Goal: Task Accomplishment & Management: Complete application form

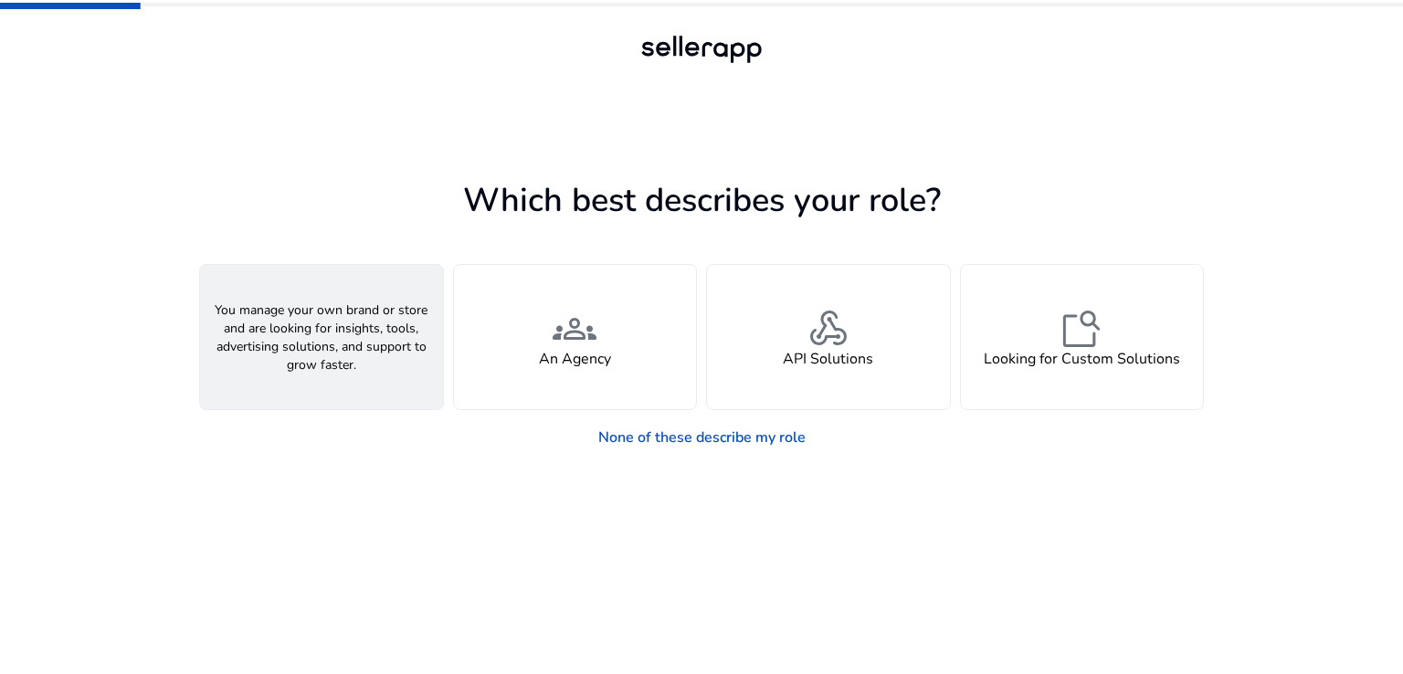
click at [346, 351] on h4 "A Seller" at bounding box center [321, 359] width 55 height 17
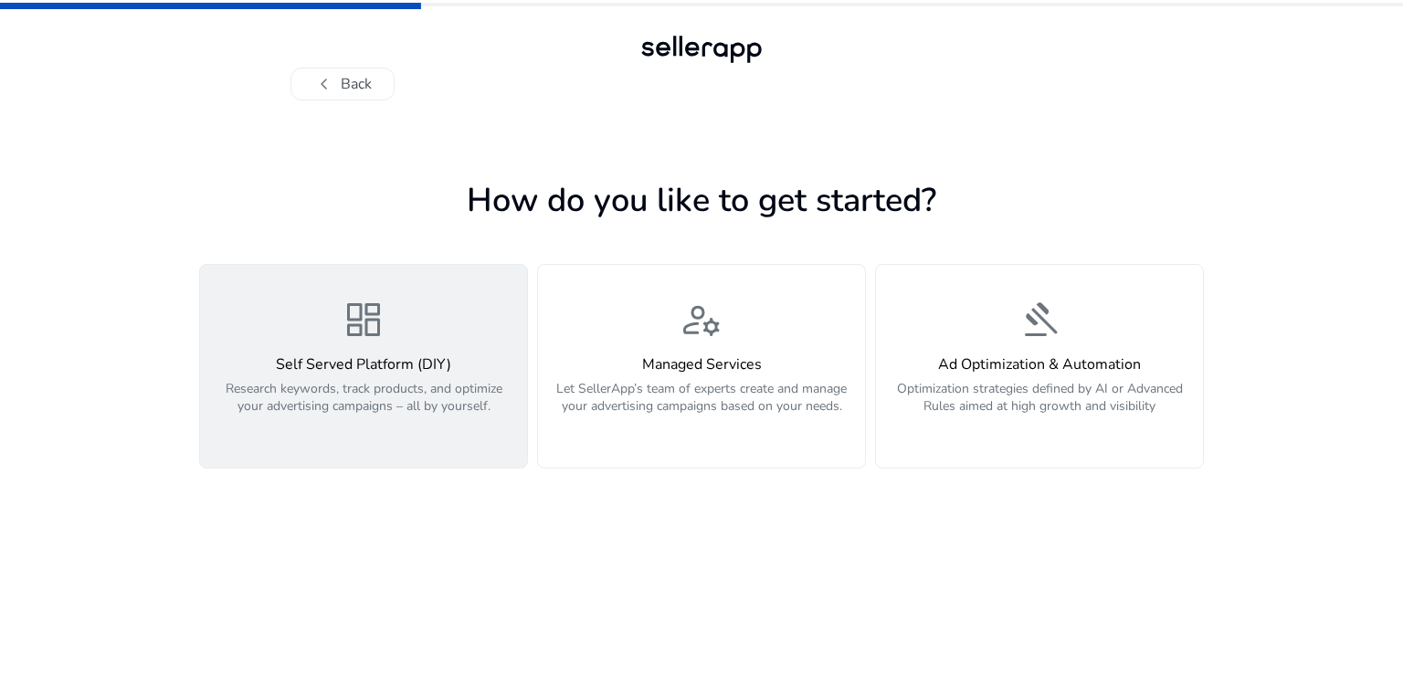
click at [373, 423] on p "Research keywords, track products, and optimize your advertising campaigns – al…" at bounding box center [363, 407] width 305 height 55
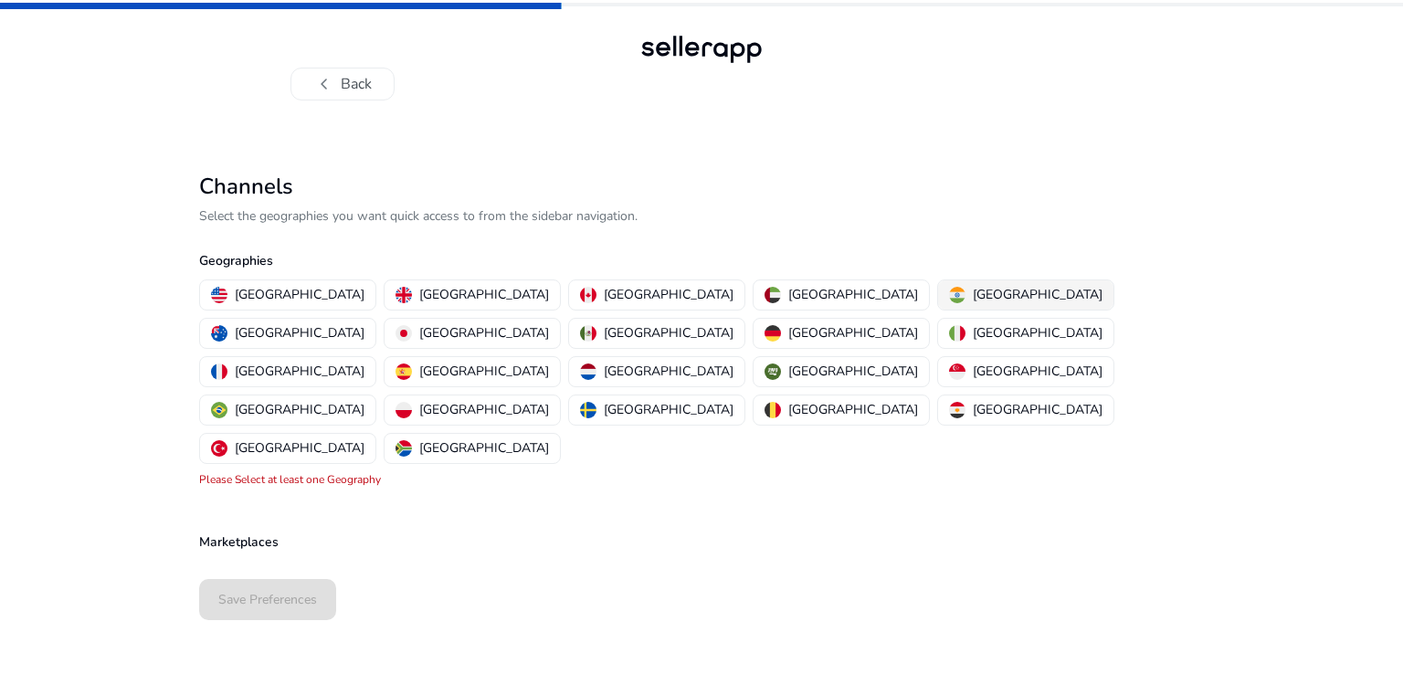
click at [949, 290] on img "button" at bounding box center [957, 295] width 16 height 16
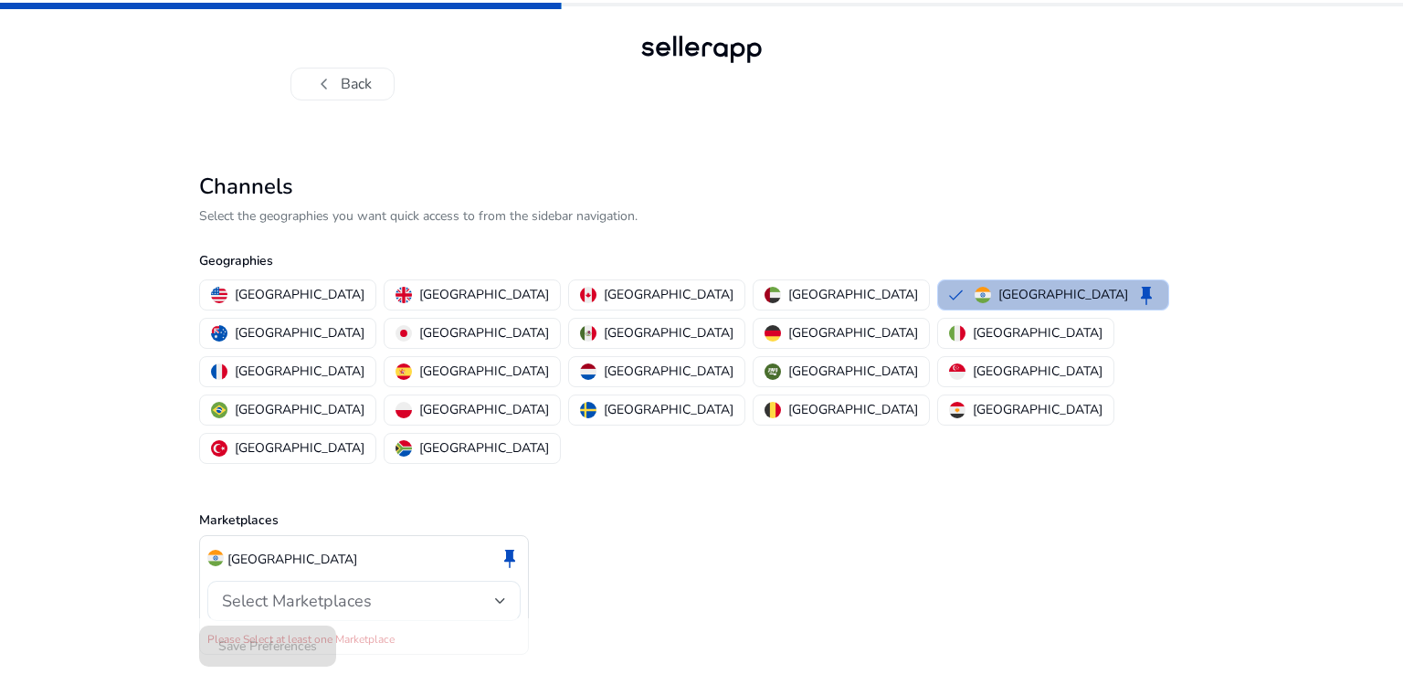
click at [498, 590] on div at bounding box center [500, 601] width 11 height 22
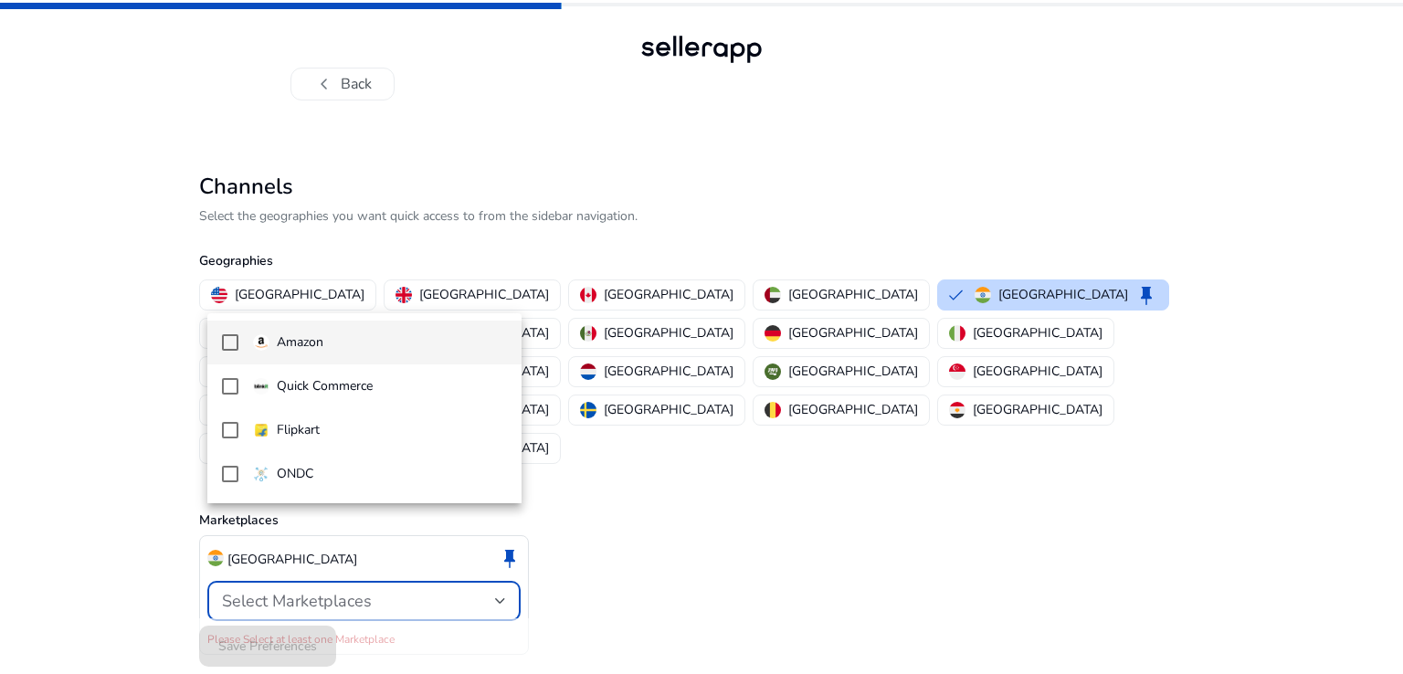
click at [497, 521] on div at bounding box center [701, 337] width 1403 height 674
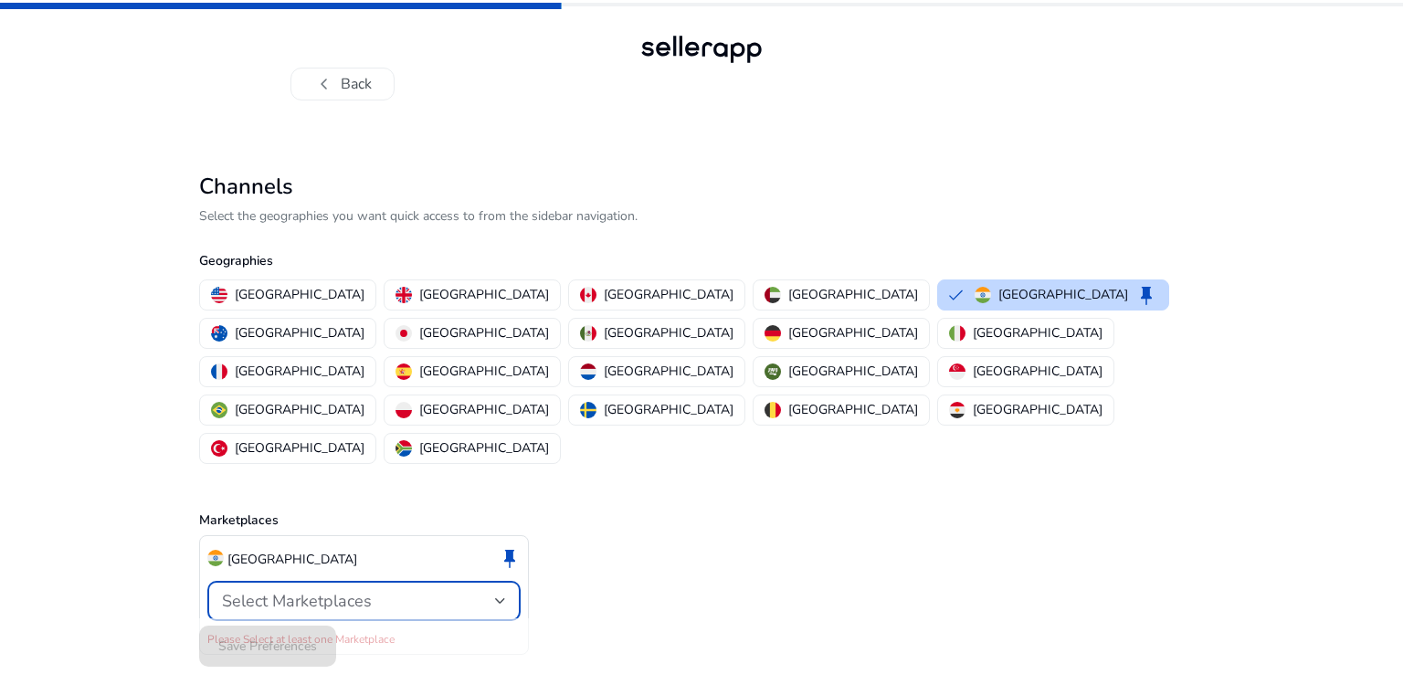
click at [501, 597] on div at bounding box center [500, 600] width 11 height 7
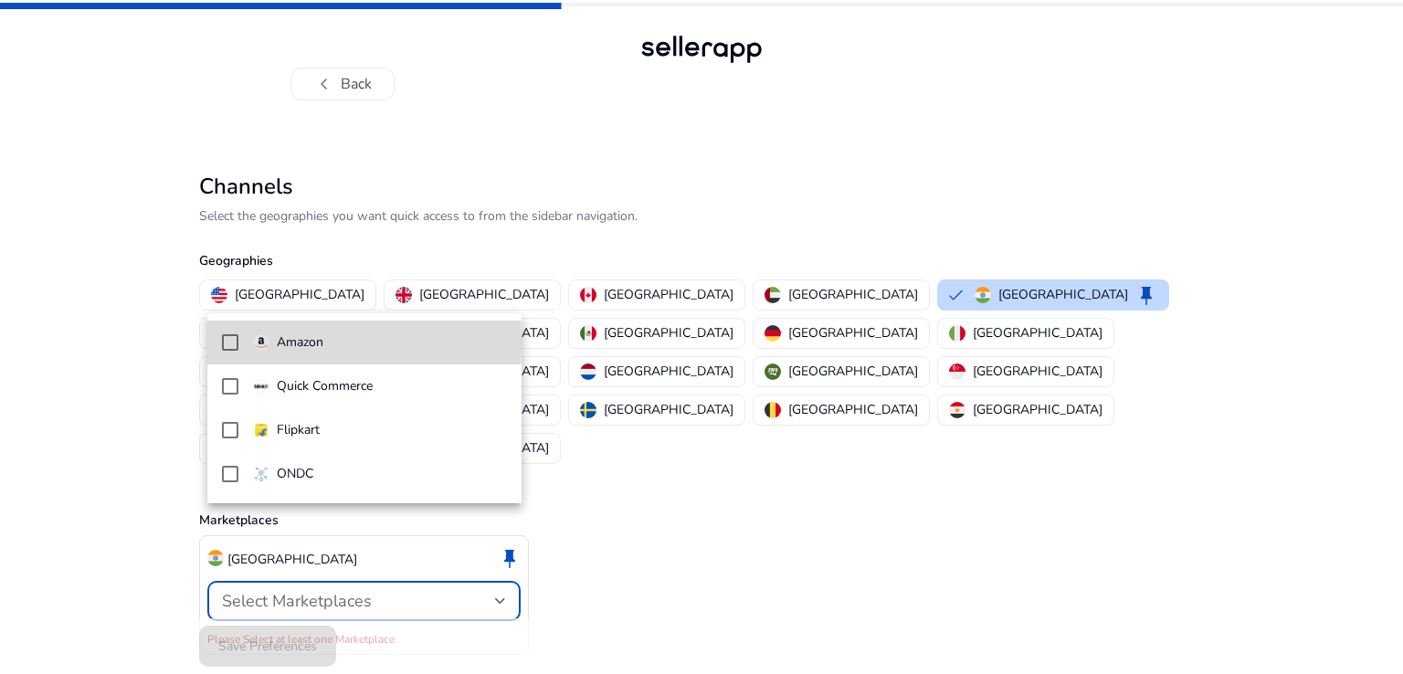
click at [220, 342] on mat-option "Amazon" at bounding box center [364, 343] width 314 height 44
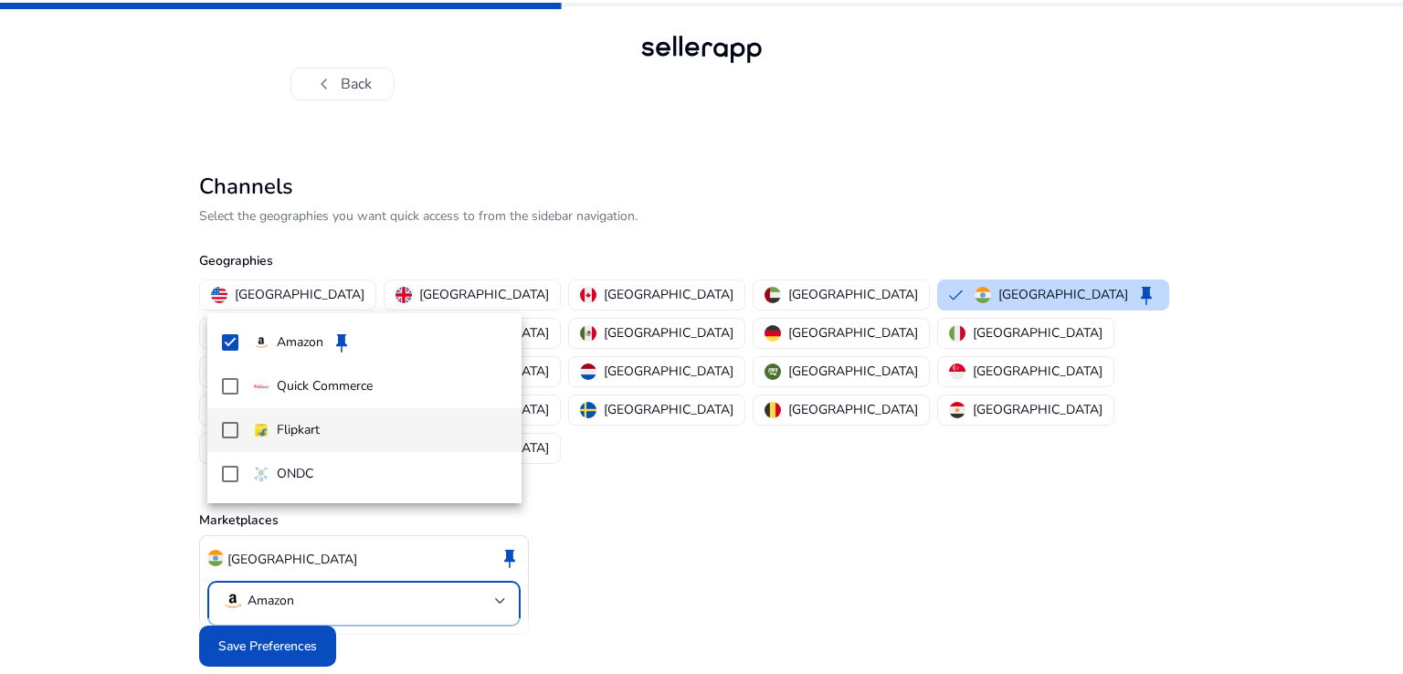
click at [233, 423] on mat-pseudo-checkbox at bounding box center [230, 430] width 16 height 16
click at [731, 556] on div at bounding box center [701, 337] width 1403 height 674
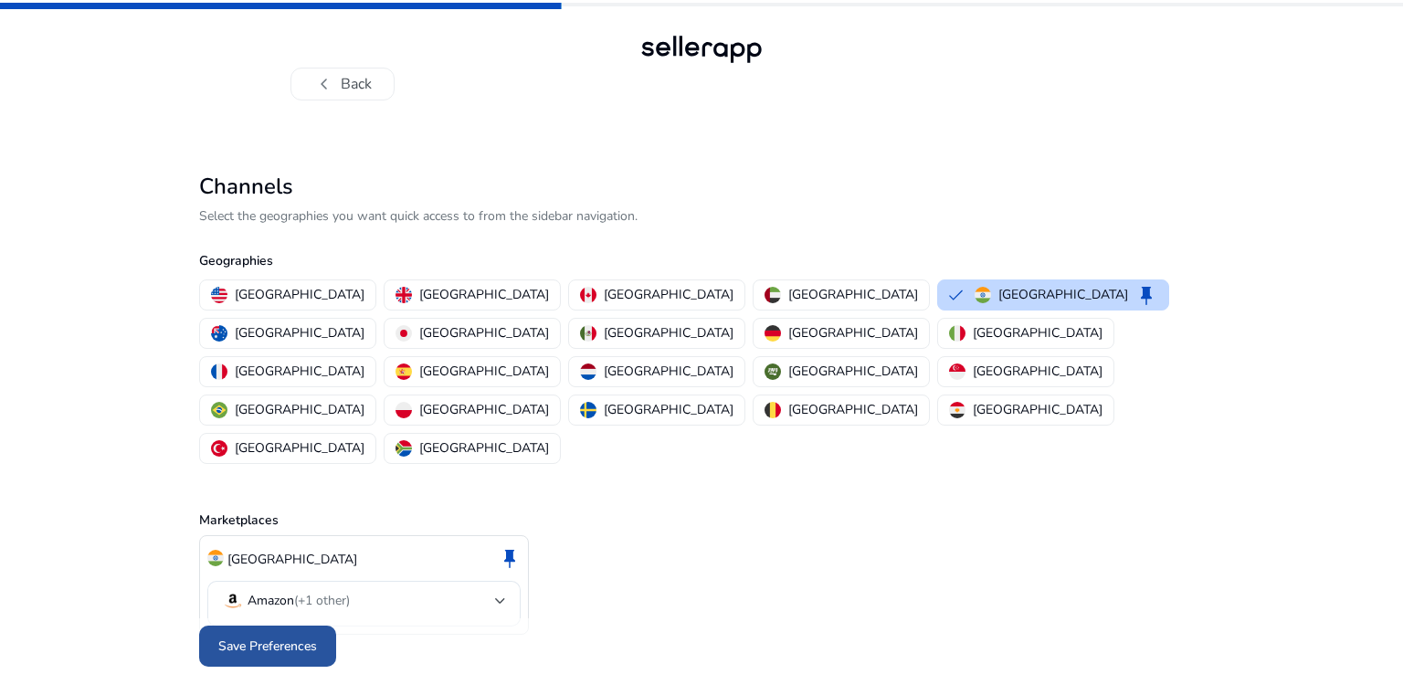
click at [265, 637] on span "Save Preferences" at bounding box center [267, 646] width 99 height 19
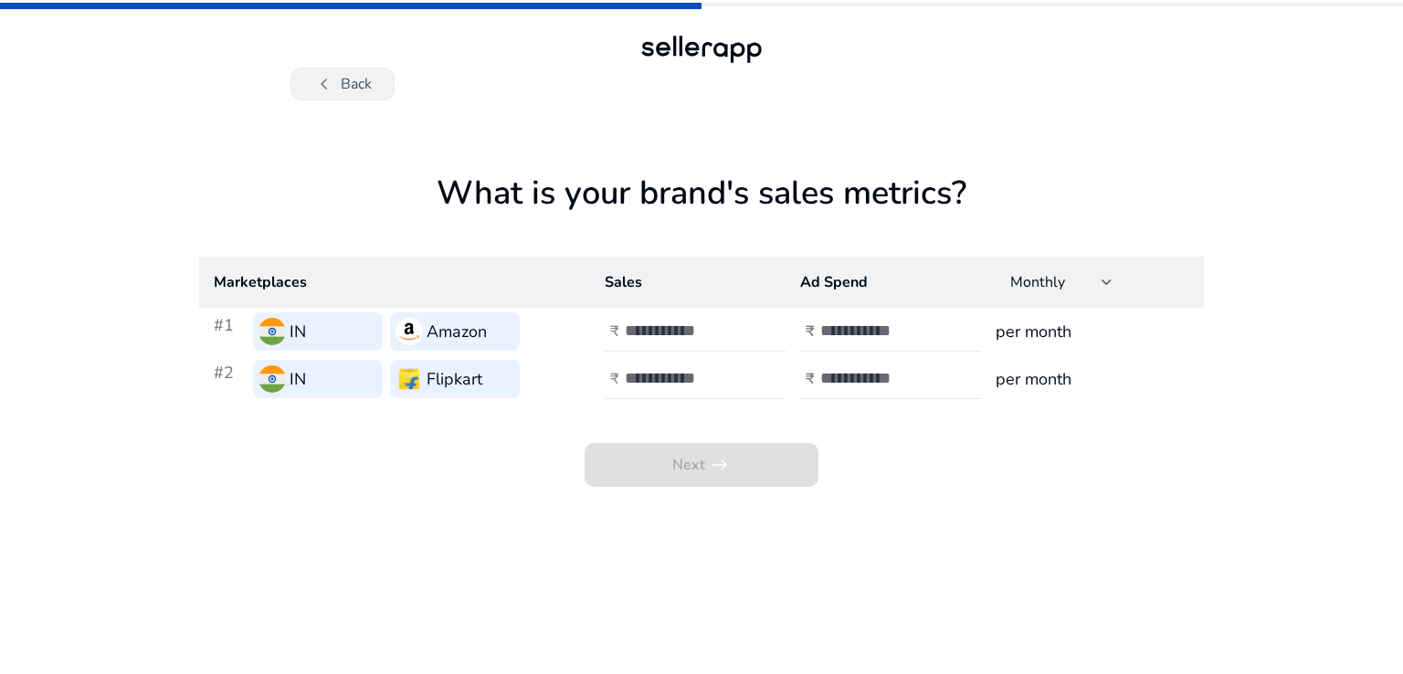
click at [357, 79] on button "chevron_left Back" at bounding box center [342, 84] width 104 height 33
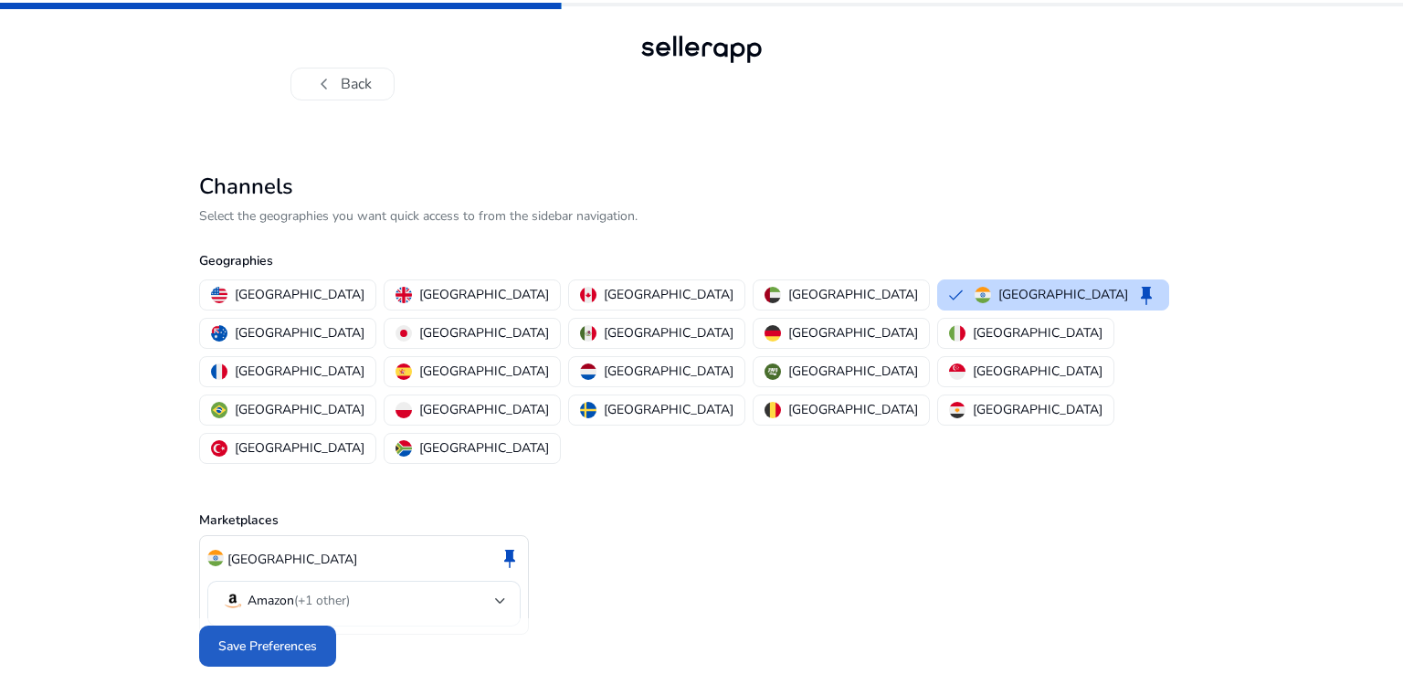
click at [238, 625] on span at bounding box center [267, 647] width 137 height 44
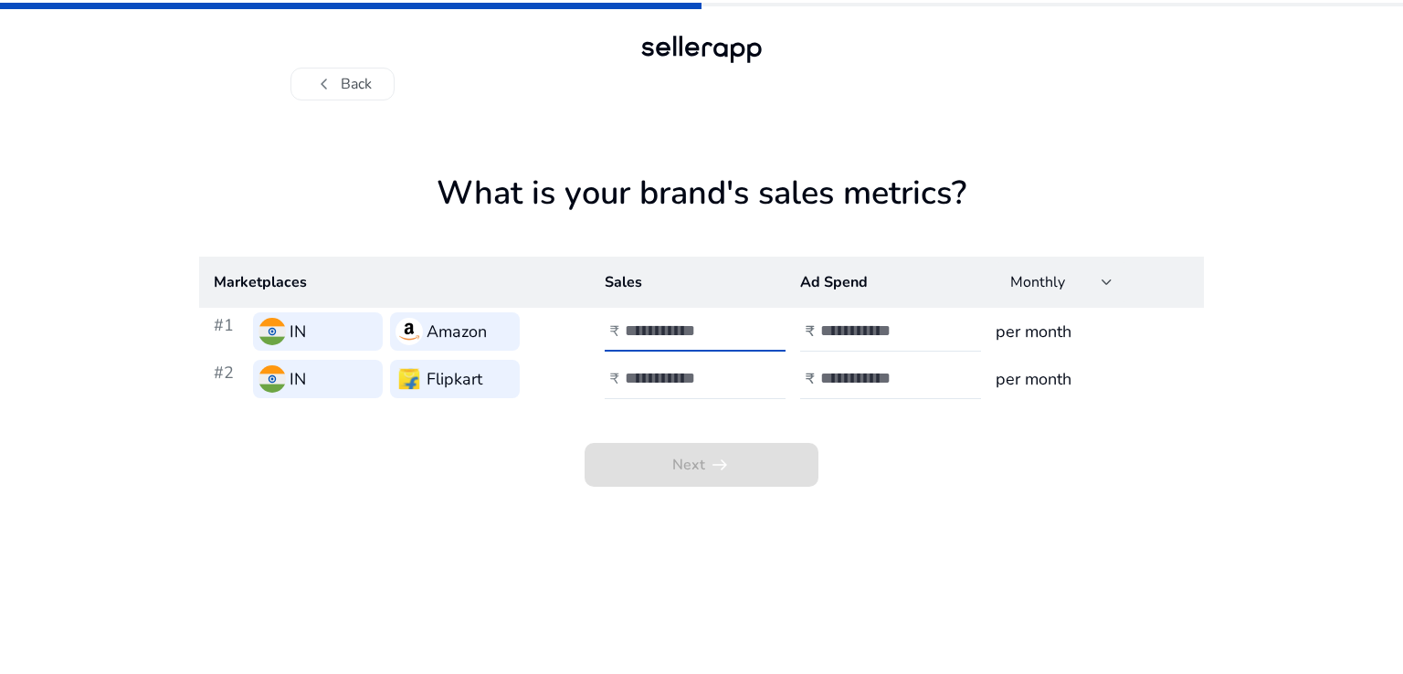
click at [678, 321] on input "number" at bounding box center [686, 331] width 123 height 20
type input "******"
click at [709, 374] on input "number" at bounding box center [686, 378] width 123 height 20
type input "******"
click at [867, 329] on input "number" at bounding box center [881, 331] width 123 height 20
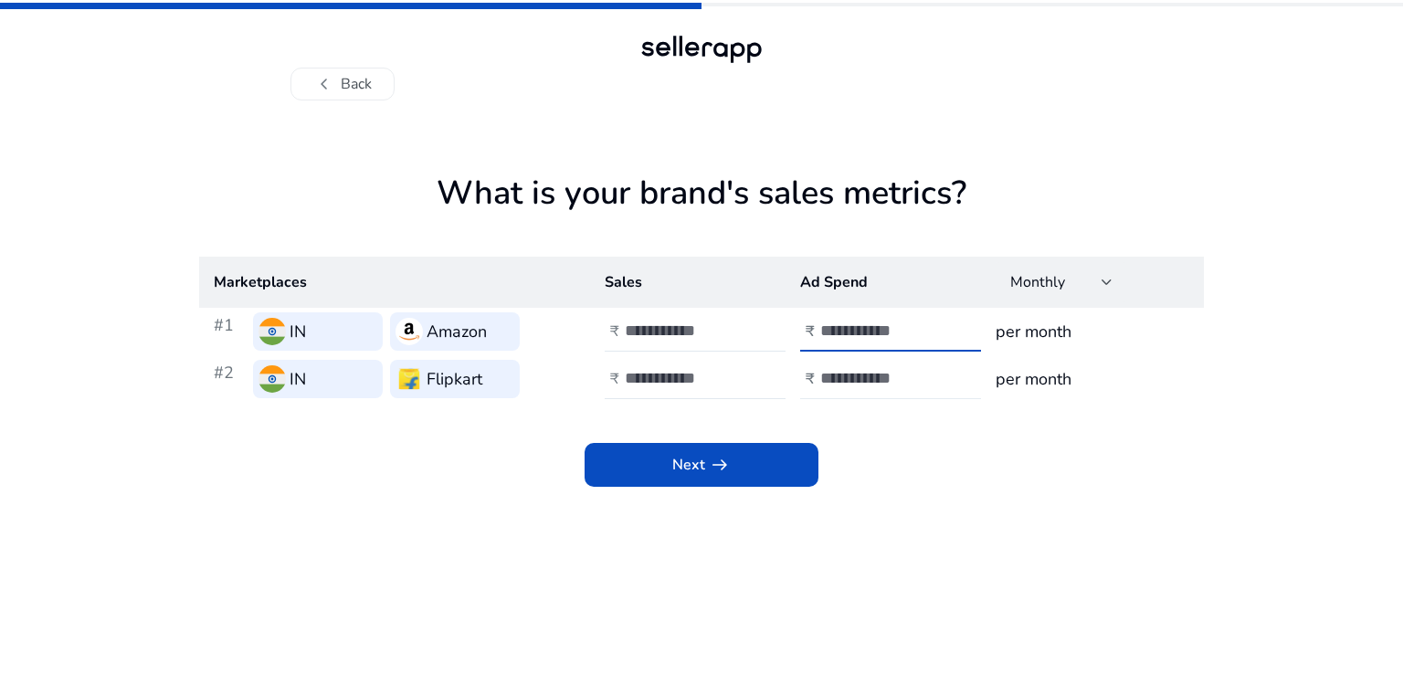
type input "*****"
click at [861, 374] on input "number" at bounding box center [881, 378] width 123 height 20
type input "*"
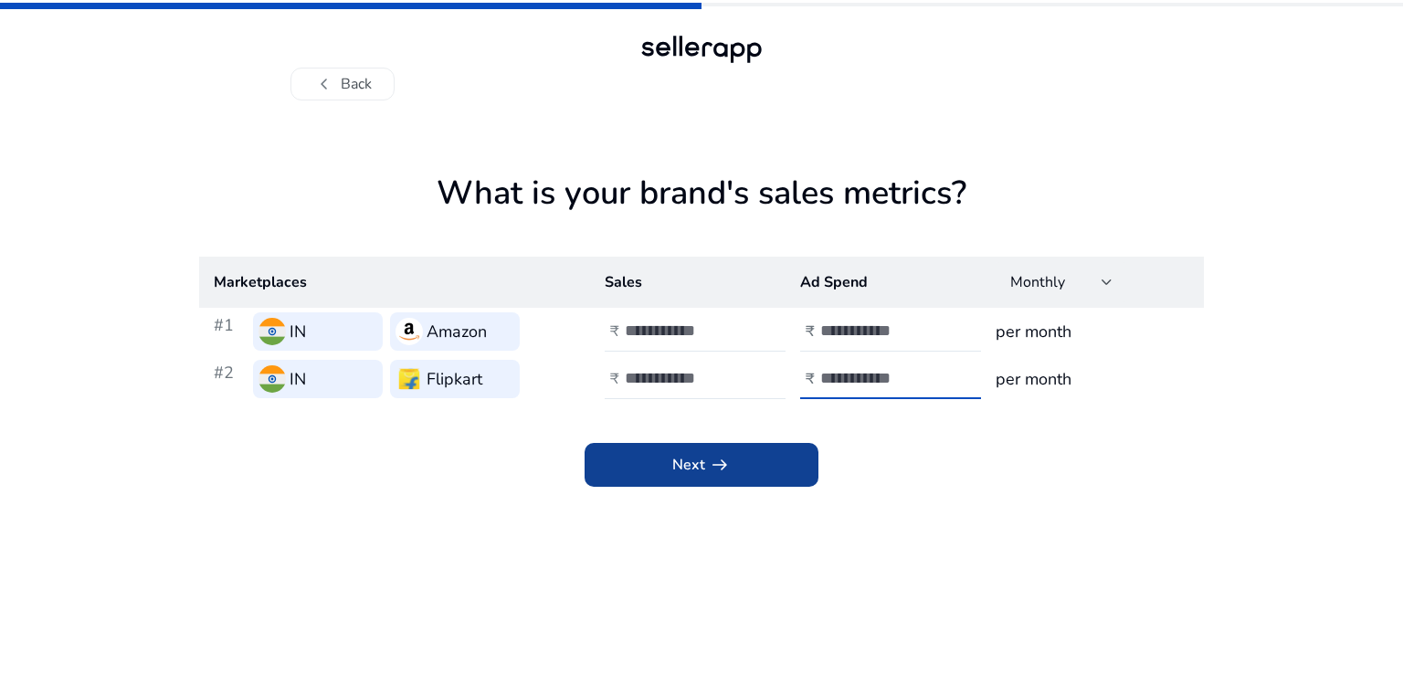
type input "****"
click at [718, 475] on span "arrow_right_alt" at bounding box center [720, 465] width 22 height 22
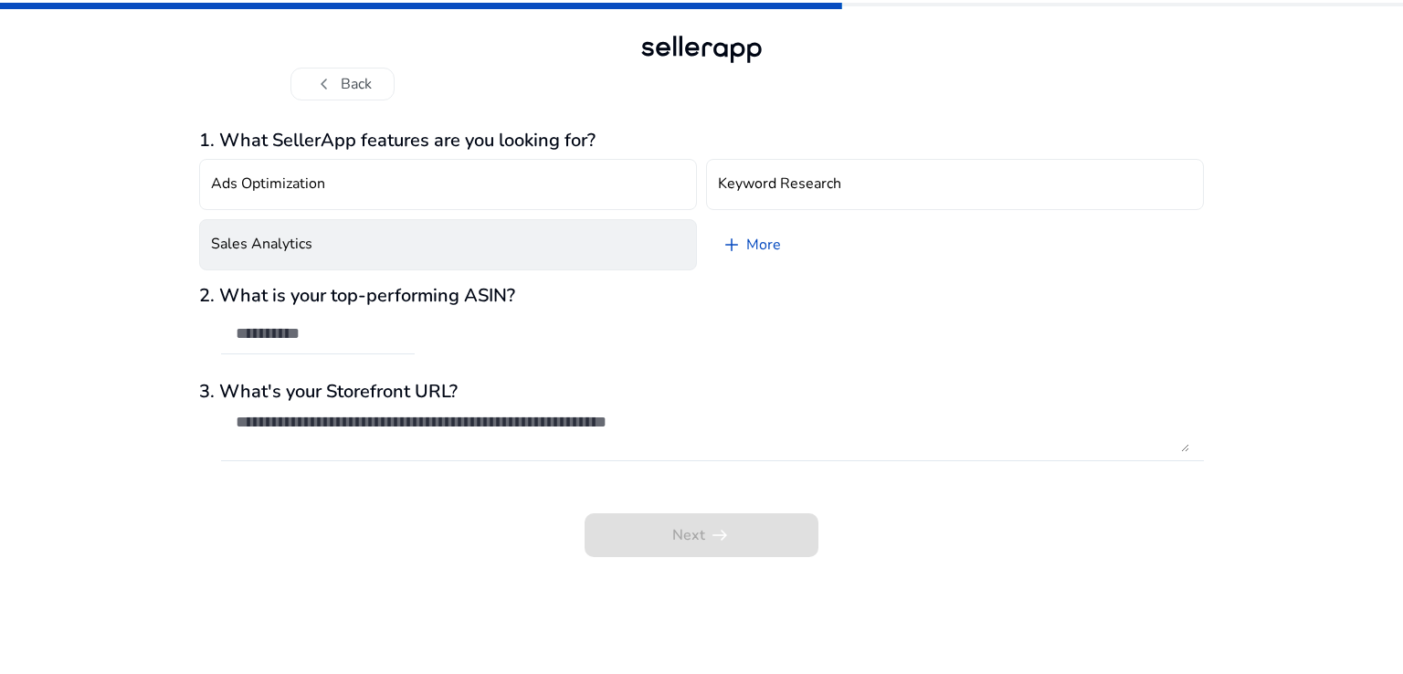
click at [293, 245] on h4 "Sales Analytics" at bounding box center [261, 244] width 101 height 17
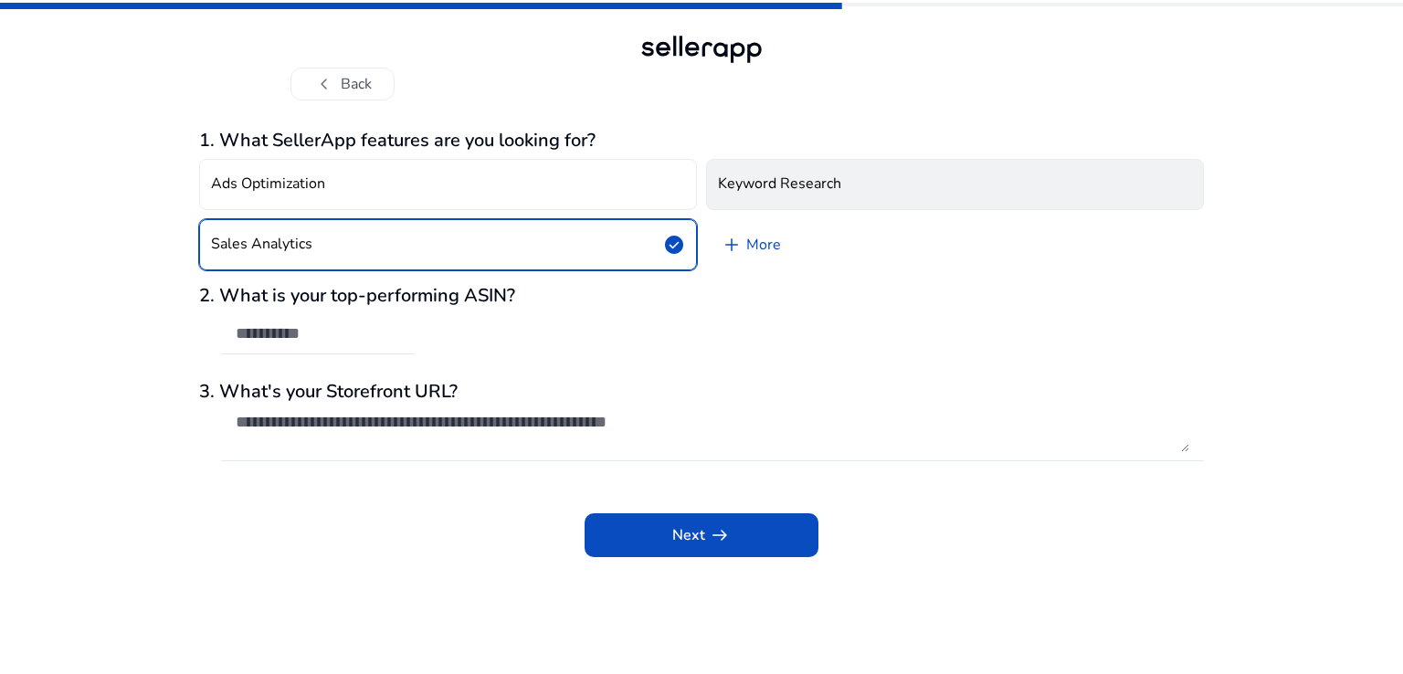
click at [912, 184] on button "Keyword Research" at bounding box center [955, 184] width 498 height 51
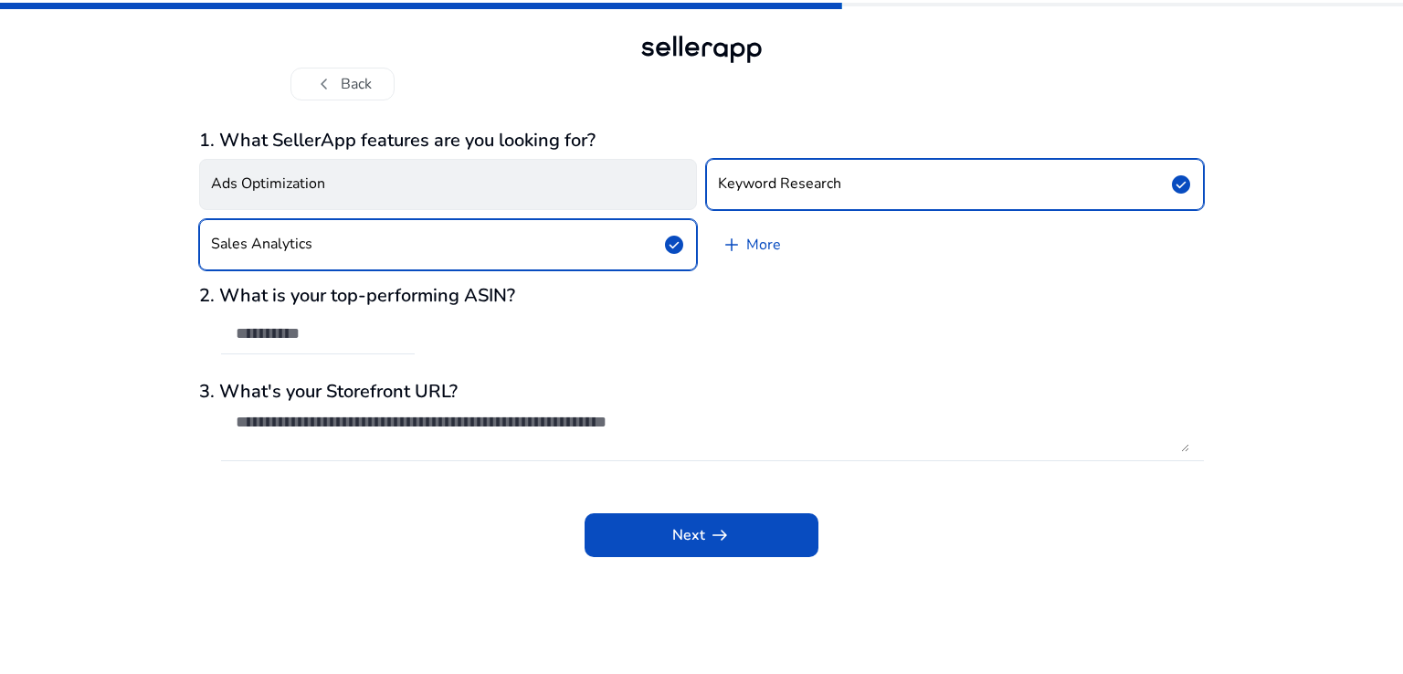
click at [409, 176] on button "Ads Optimization" at bounding box center [448, 184] width 498 height 51
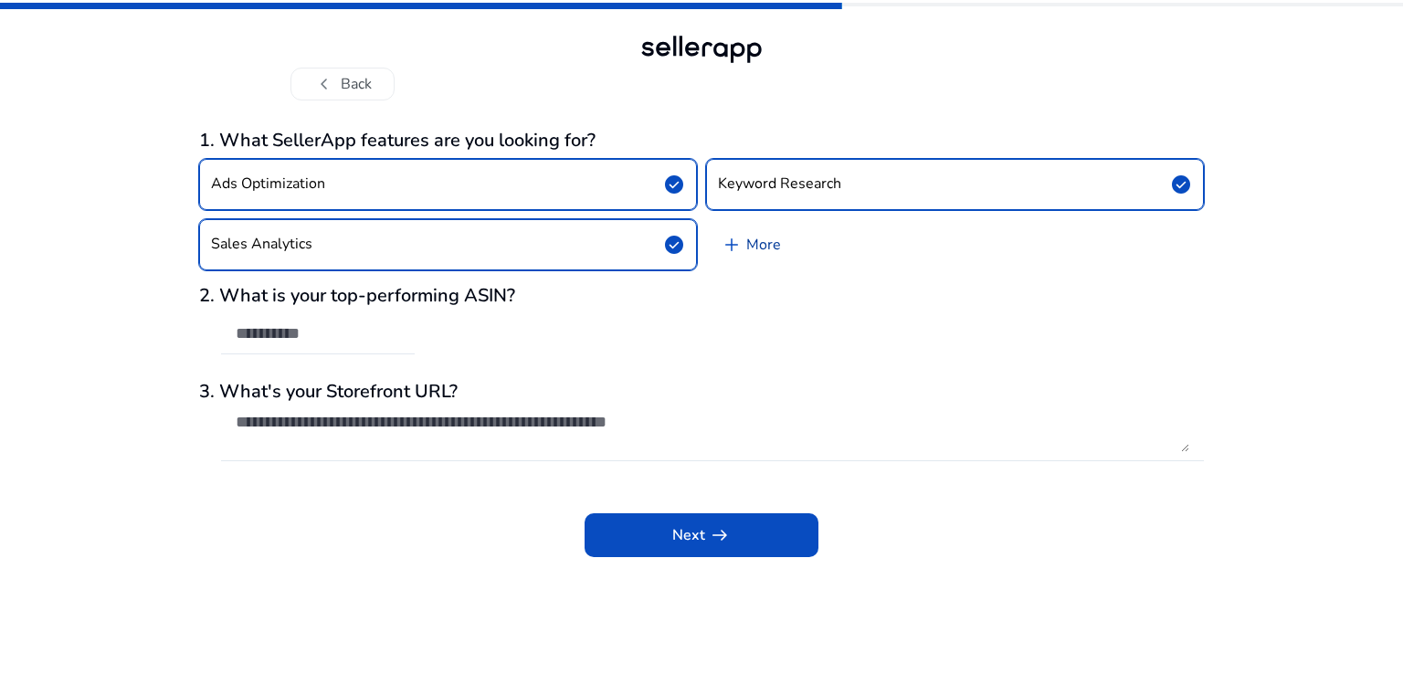
click at [761, 239] on link "add More" at bounding box center [751, 244] width 90 height 51
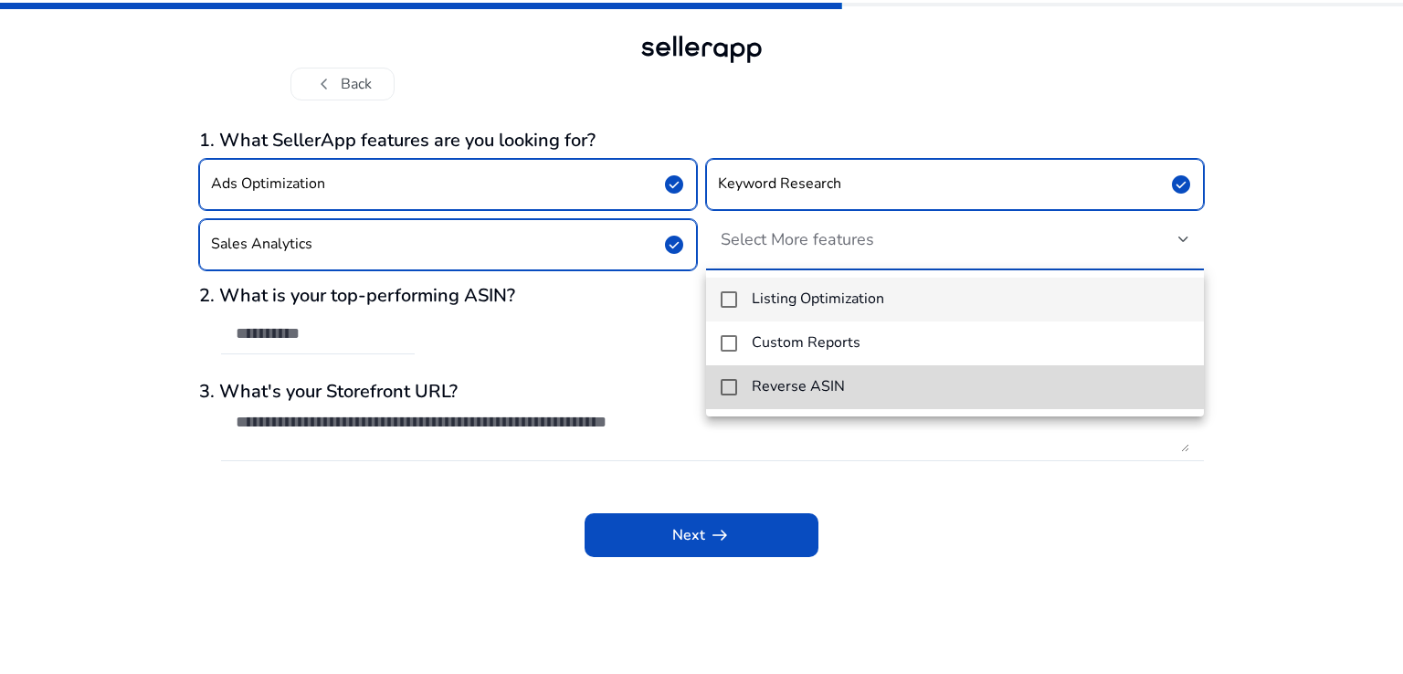
click at [731, 395] on mat-pseudo-checkbox at bounding box center [729, 387] width 16 height 16
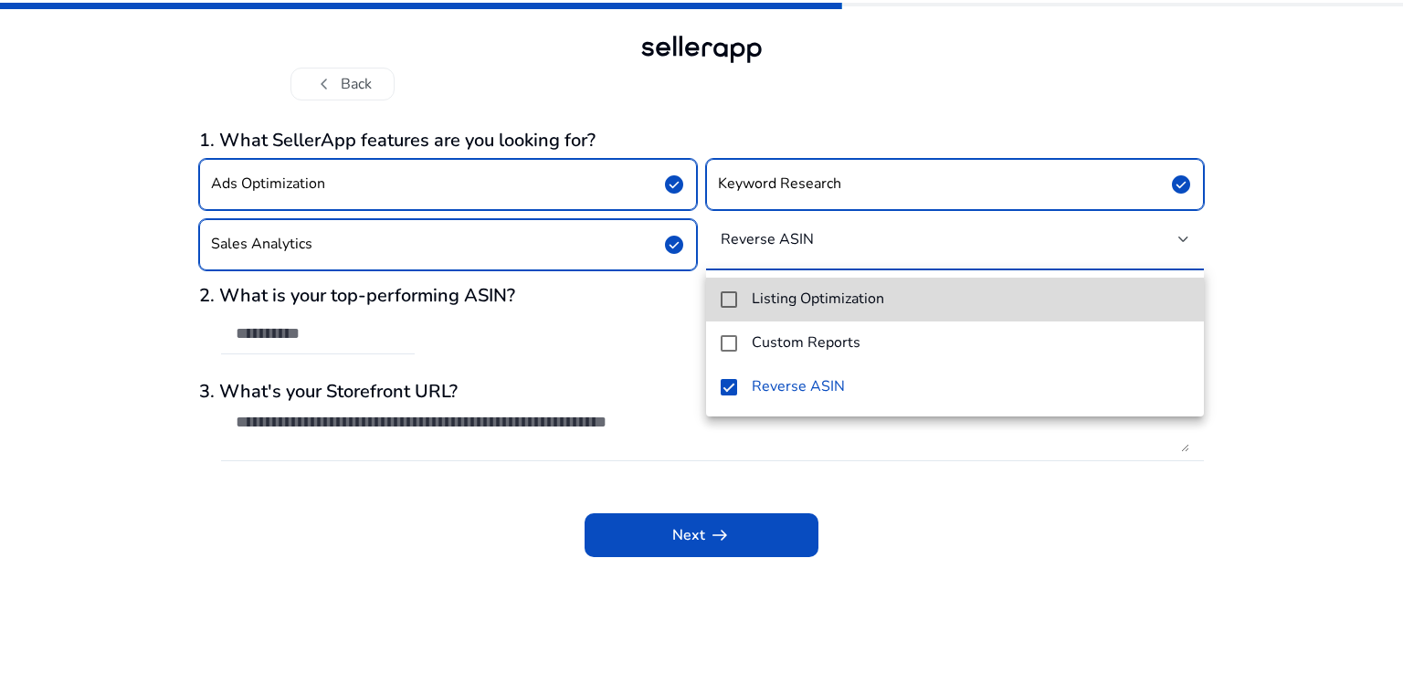
click at [732, 304] on mat-pseudo-checkbox at bounding box center [729, 299] width 16 height 16
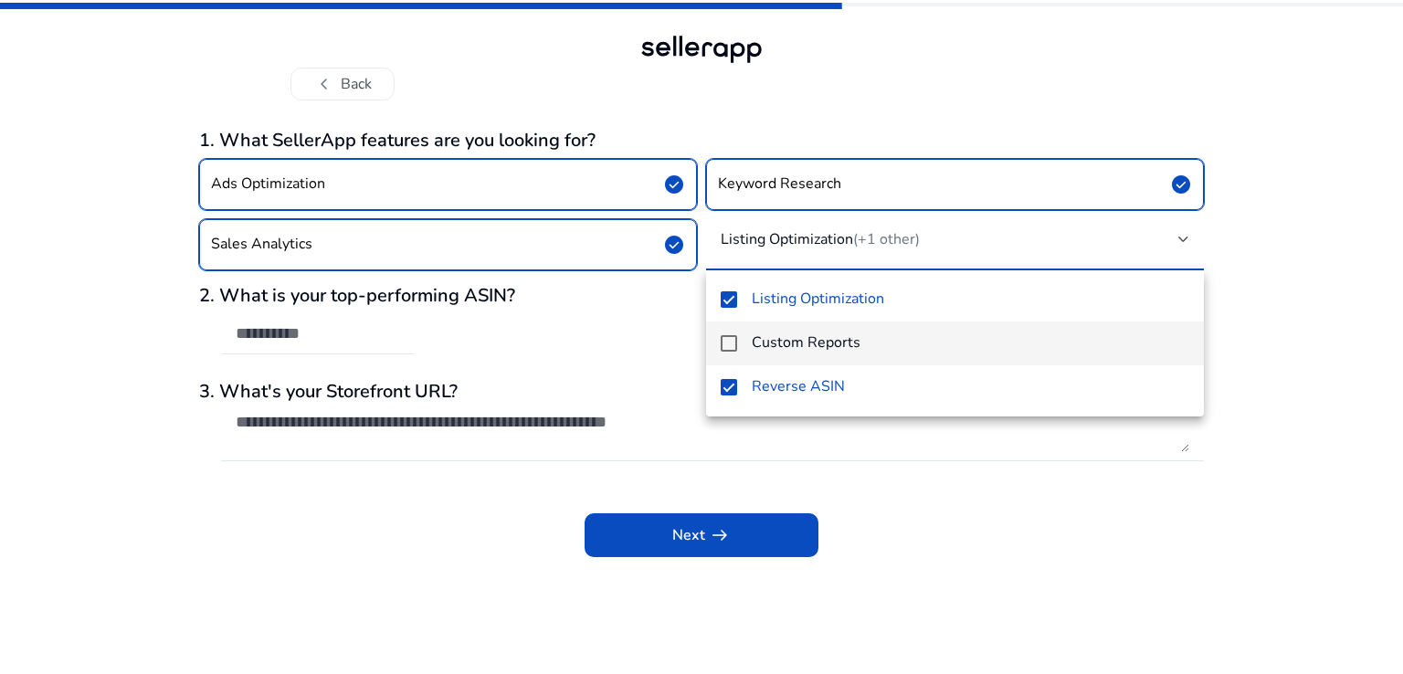
click at [734, 344] on mat-pseudo-checkbox at bounding box center [729, 343] width 16 height 16
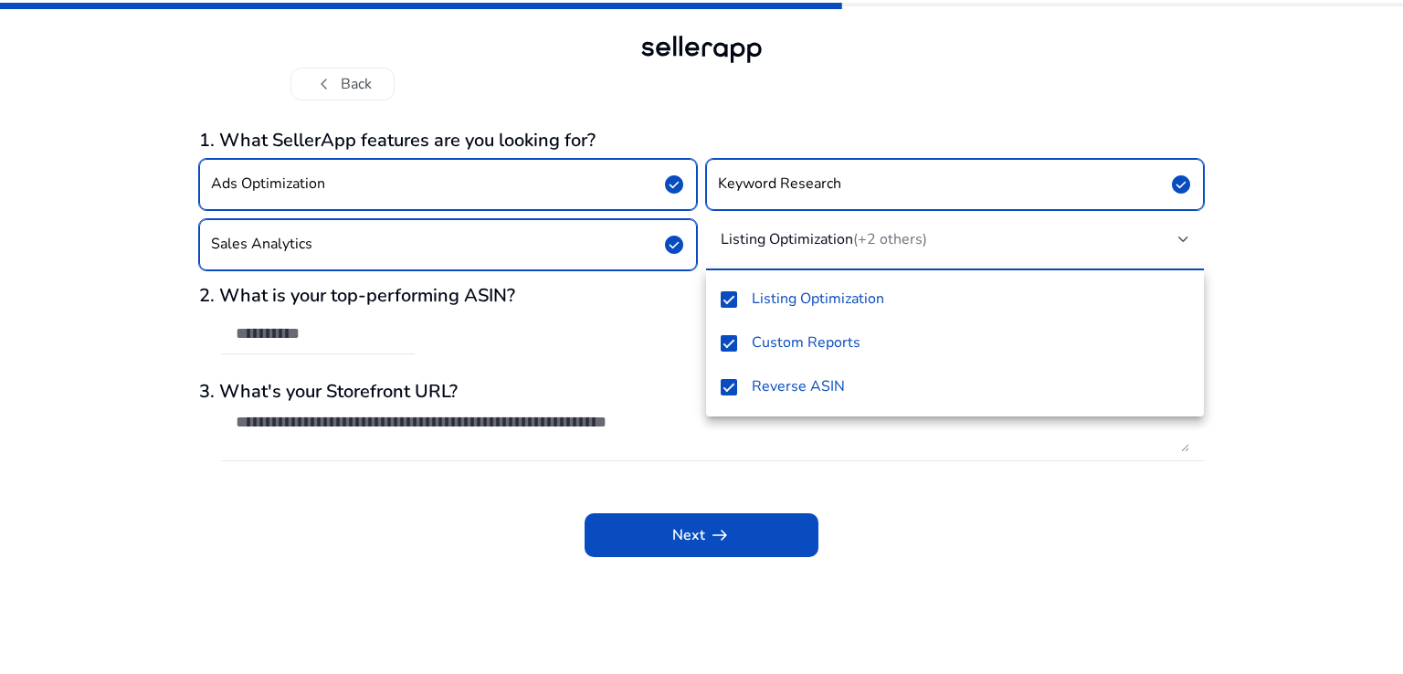
click at [290, 494] on div at bounding box center [701, 337] width 1403 height 674
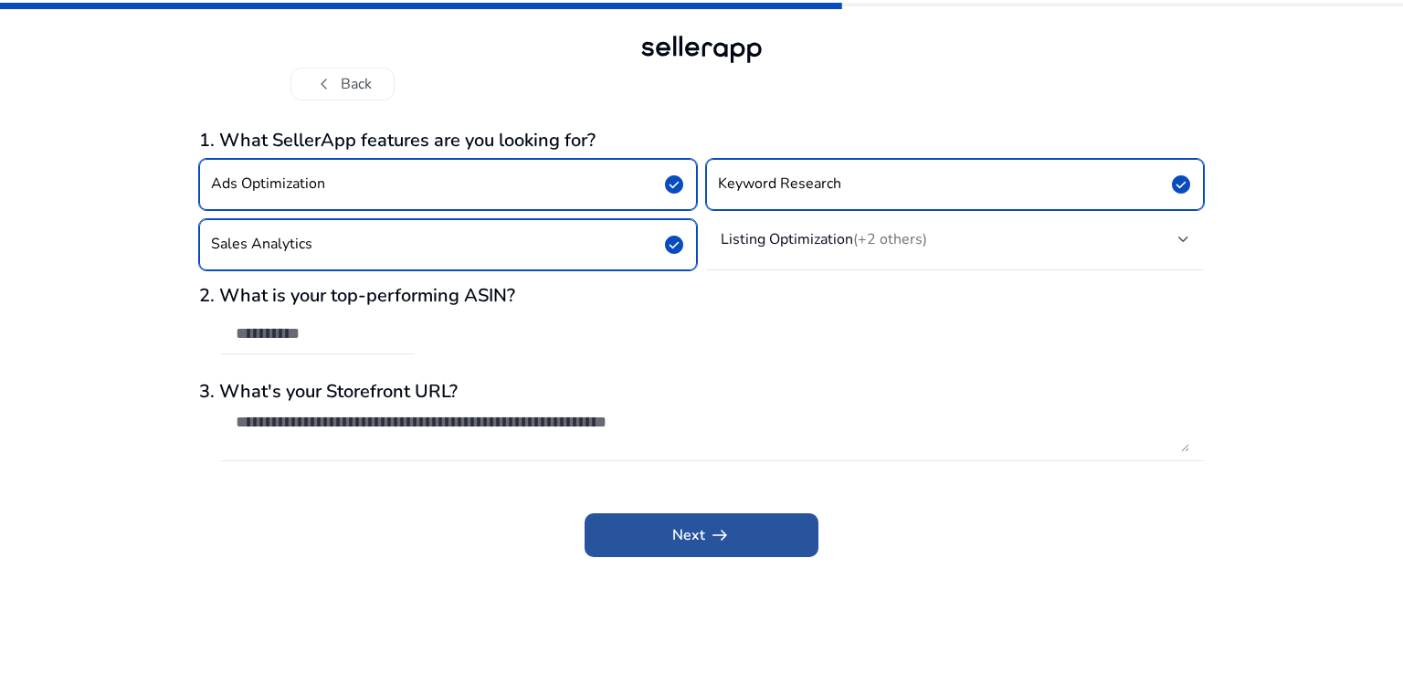
click at [666, 531] on span at bounding box center [702, 535] width 234 height 44
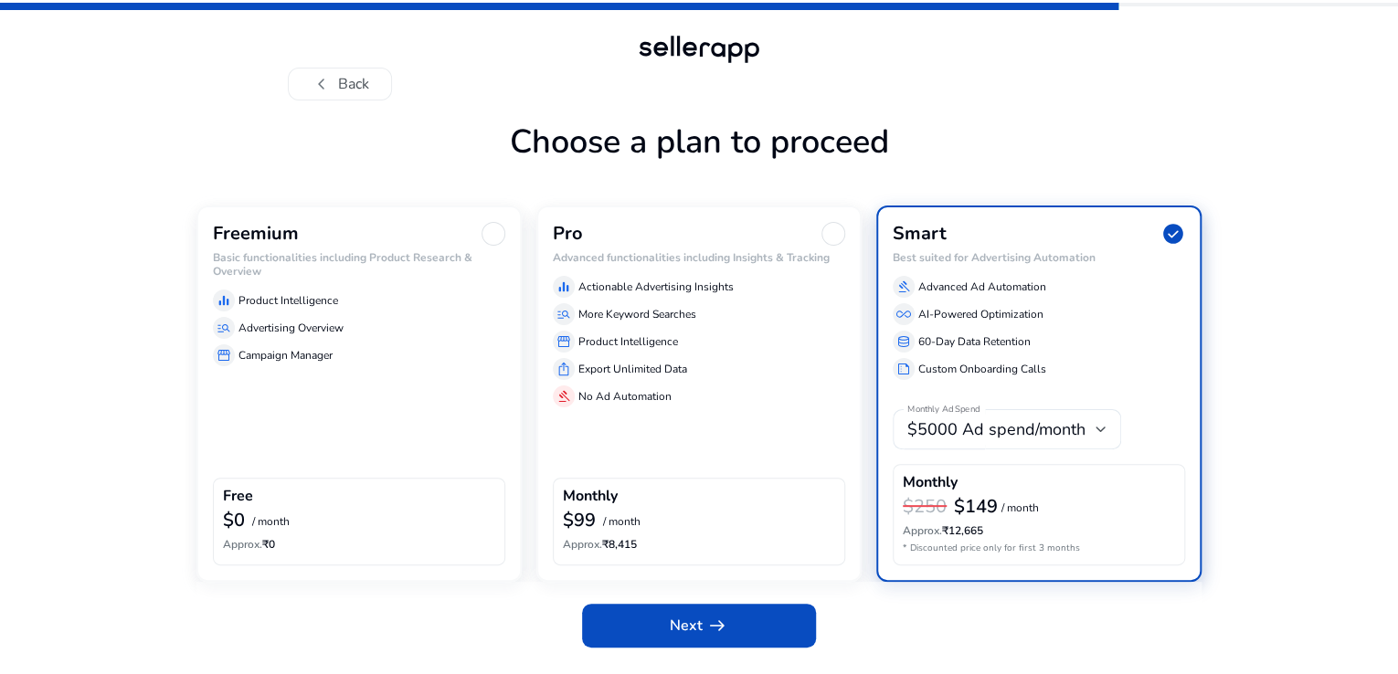
scroll to position [46, 0]
click at [490, 246] on div at bounding box center [493, 234] width 24 height 24
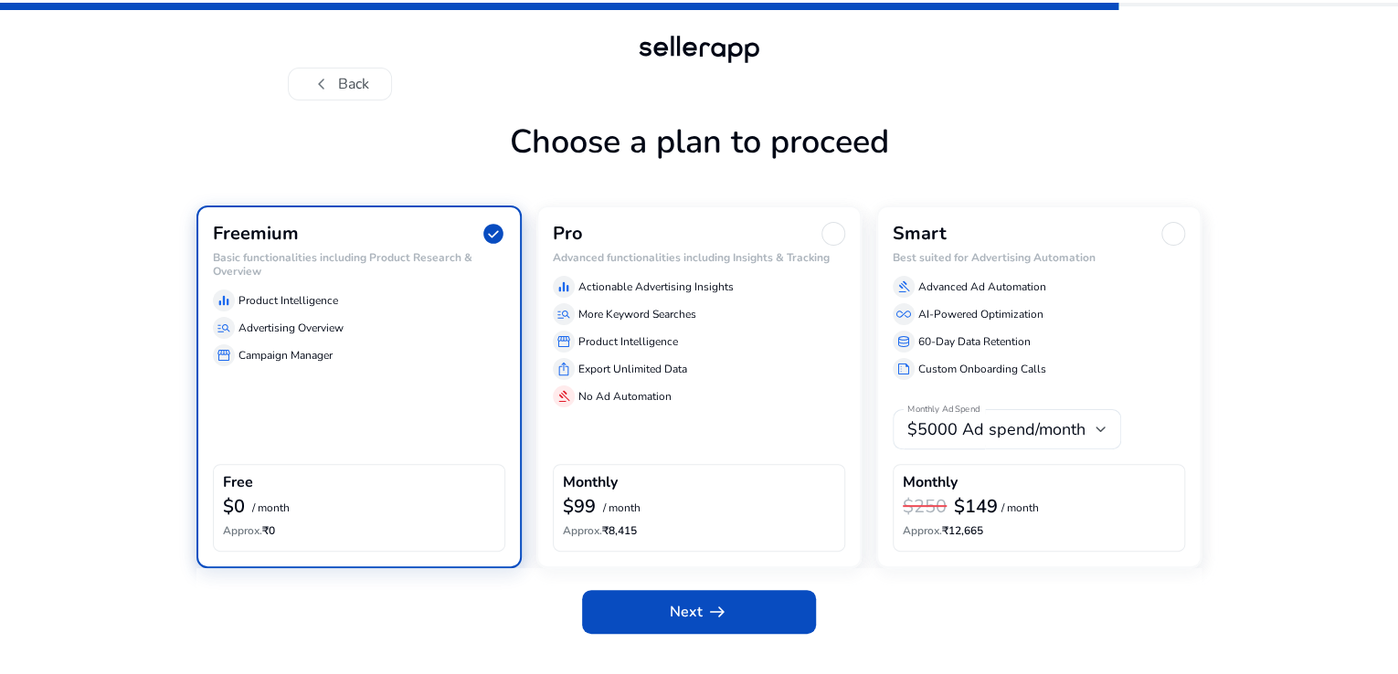
scroll to position [32, 0]
click at [699, 623] on span "Next arrow_right_alt" at bounding box center [699, 612] width 58 height 22
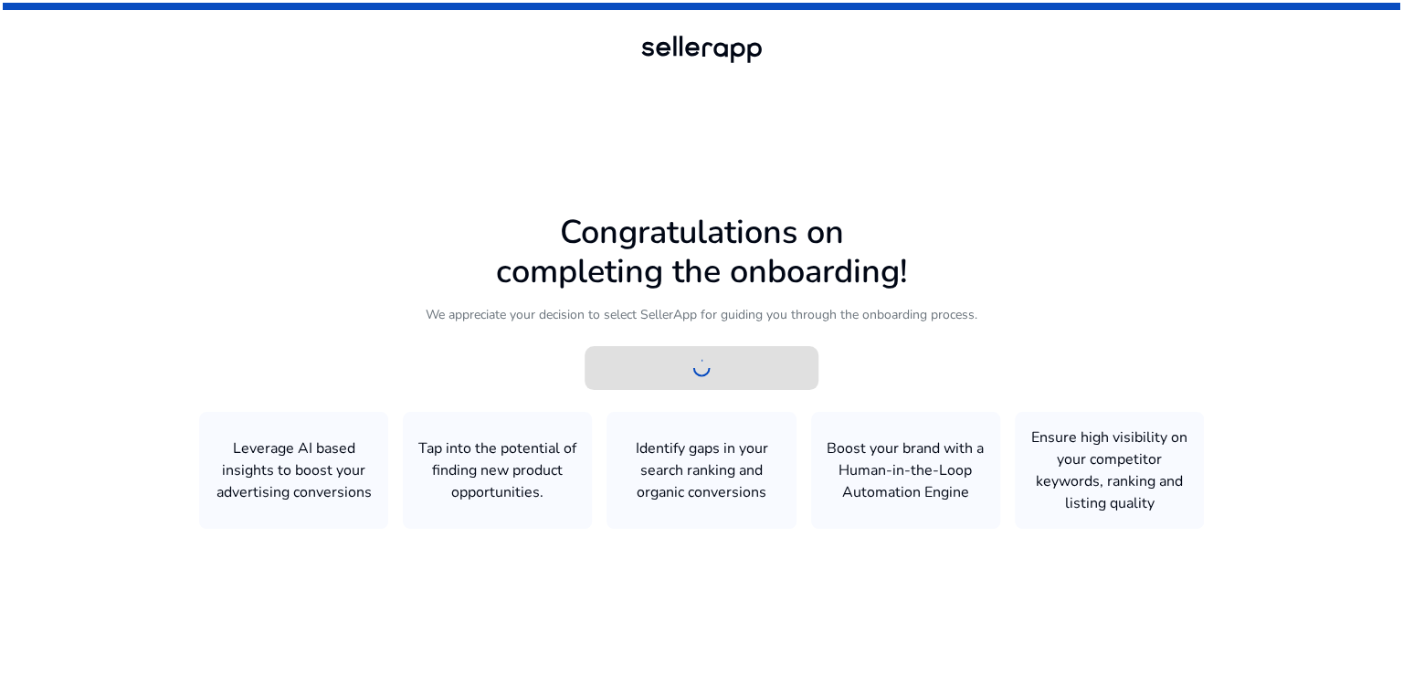
scroll to position [0, 0]
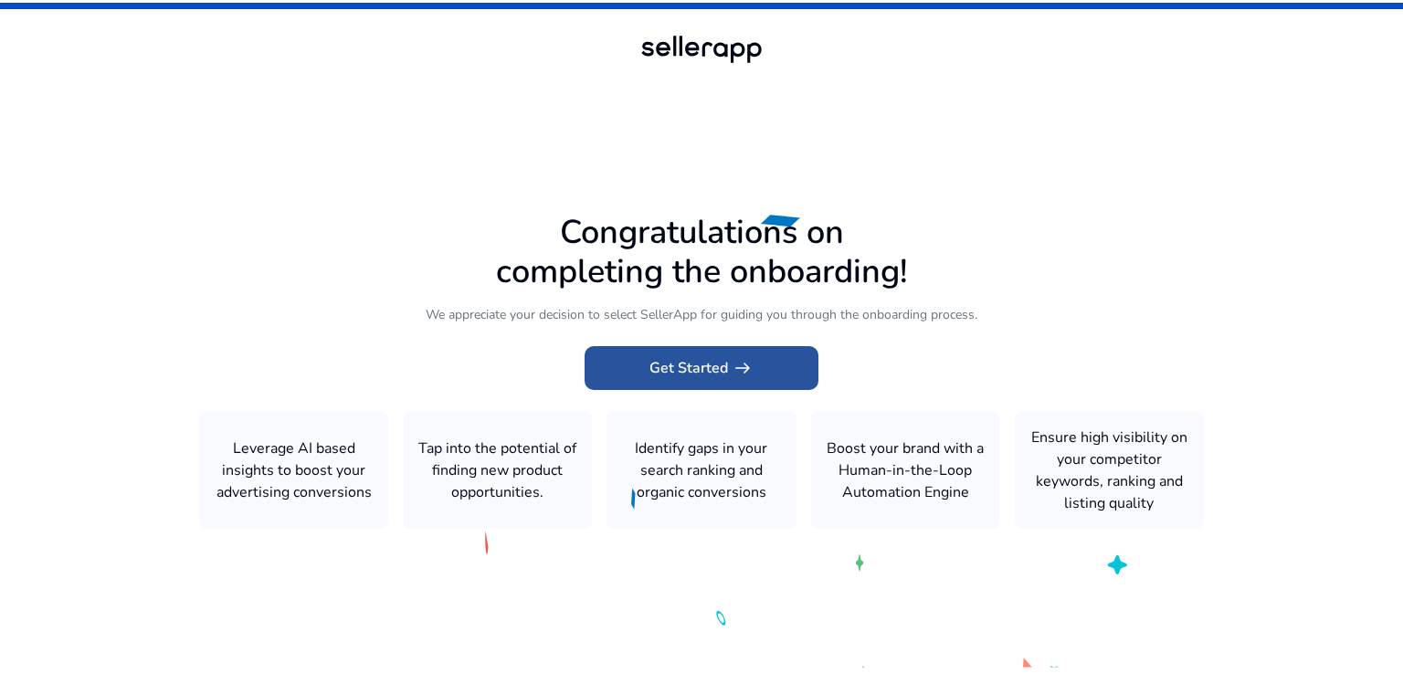
click at [704, 375] on span "Get Started arrow_right_alt" at bounding box center [701, 368] width 104 height 22
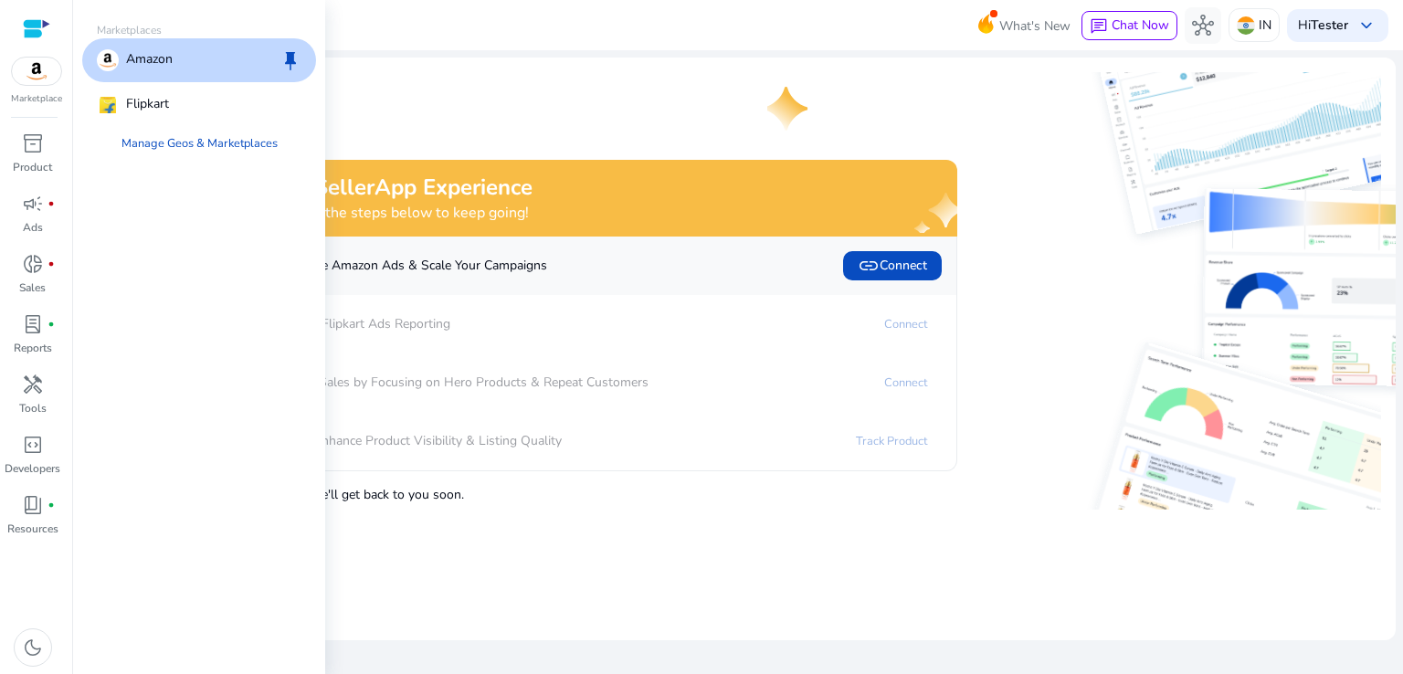
click at [44, 66] on img at bounding box center [36, 71] width 49 height 27
click at [201, 62] on div "Amazon keep" at bounding box center [199, 60] width 234 height 44
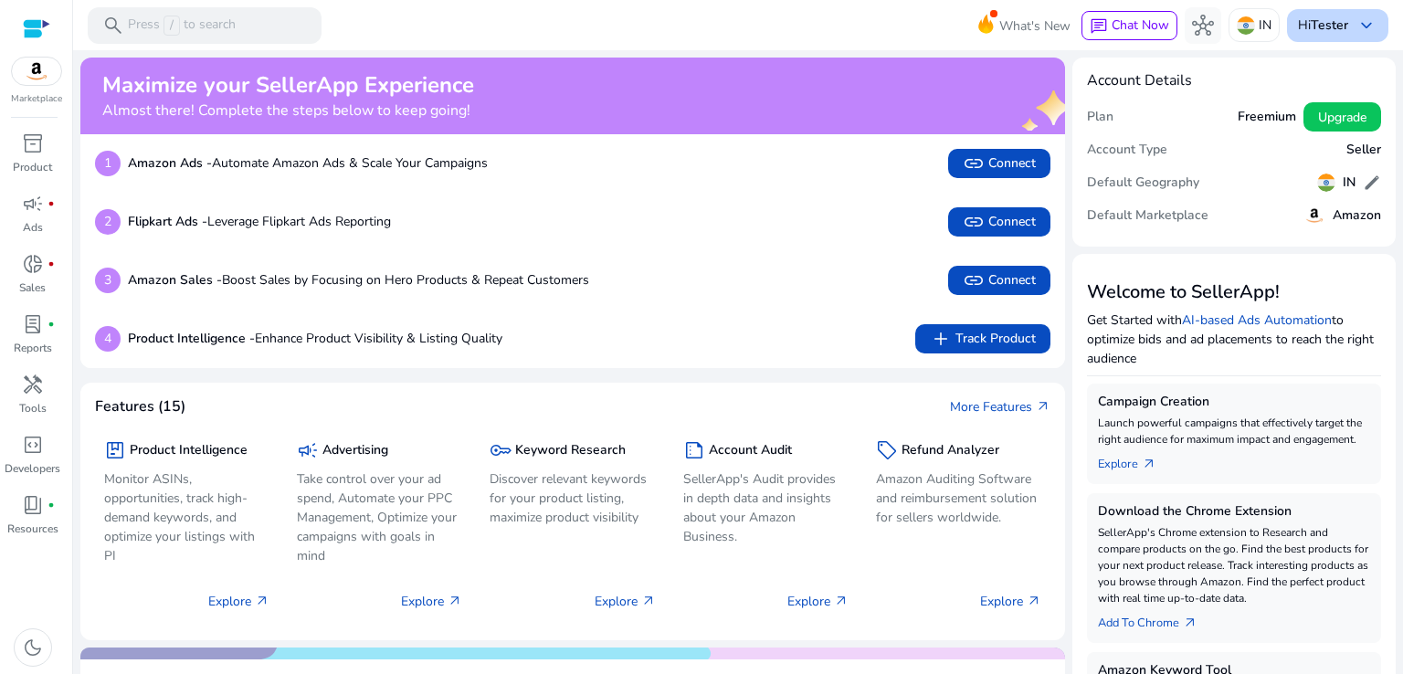
click at [1360, 30] on span "keyboard_arrow_down" at bounding box center [1367, 26] width 22 height 22
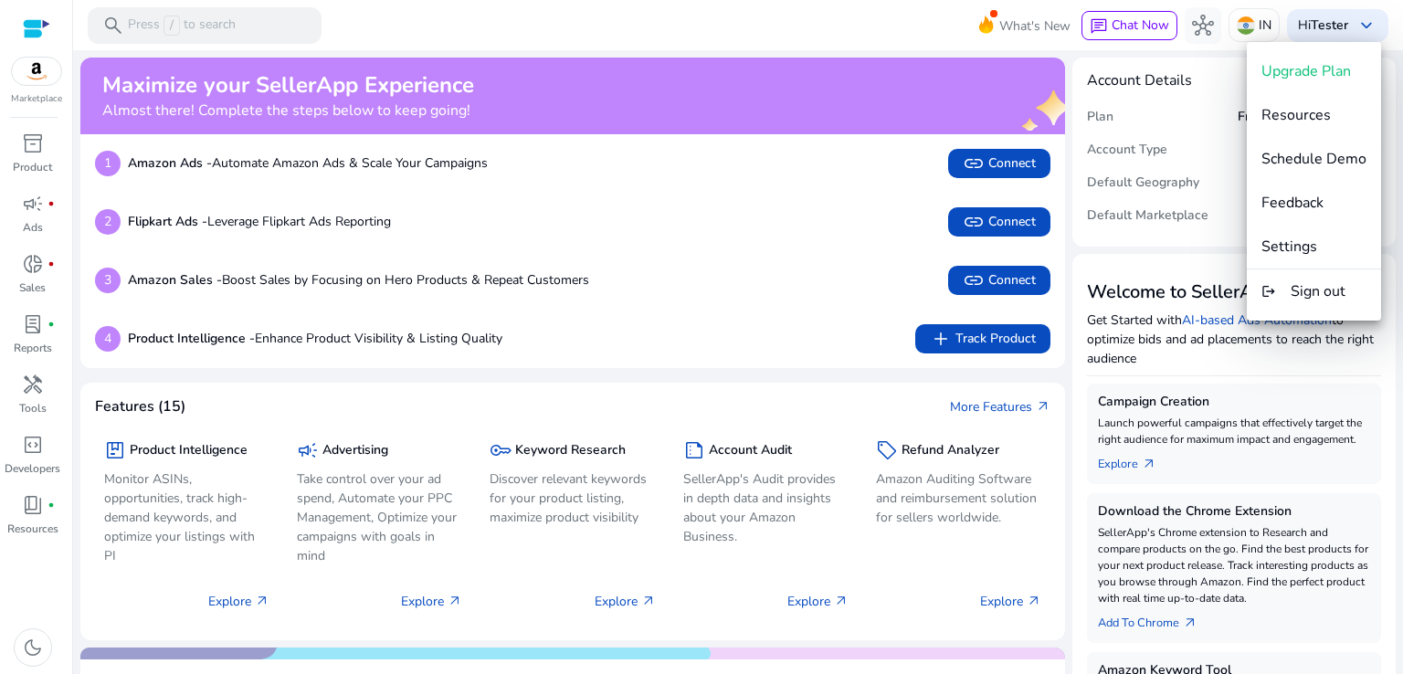
click at [33, 385] on div at bounding box center [701, 337] width 1403 height 674
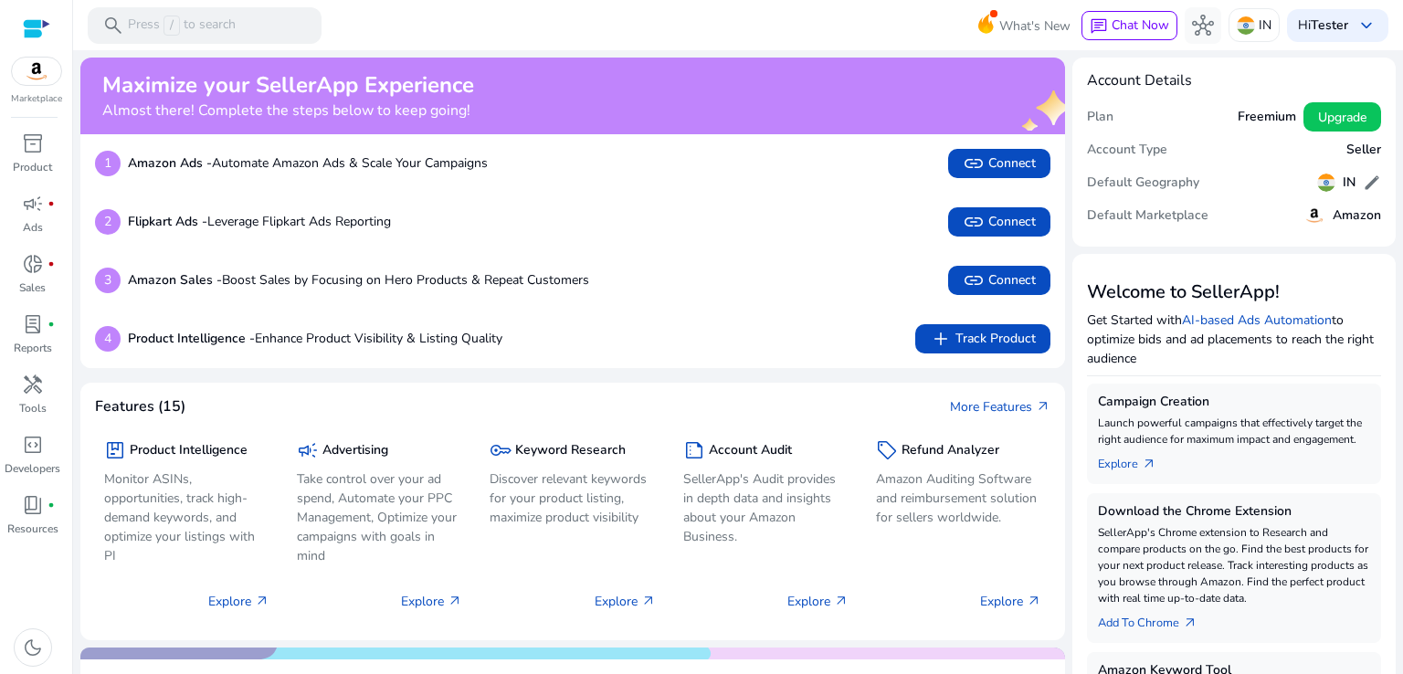
click at [37, 69] on img at bounding box center [36, 71] width 49 height 27
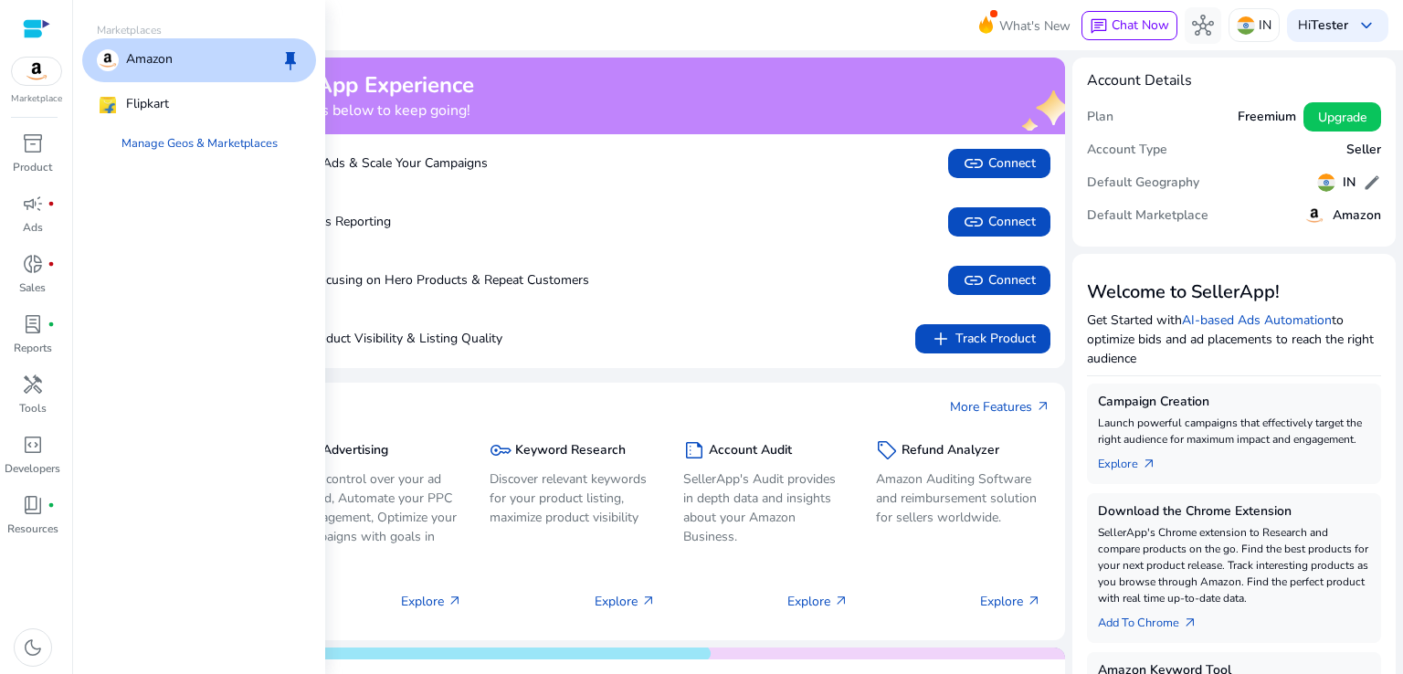
click at [186, 71] on div "Amazon keep" at bounding box center [199, 60] width 234 height 44
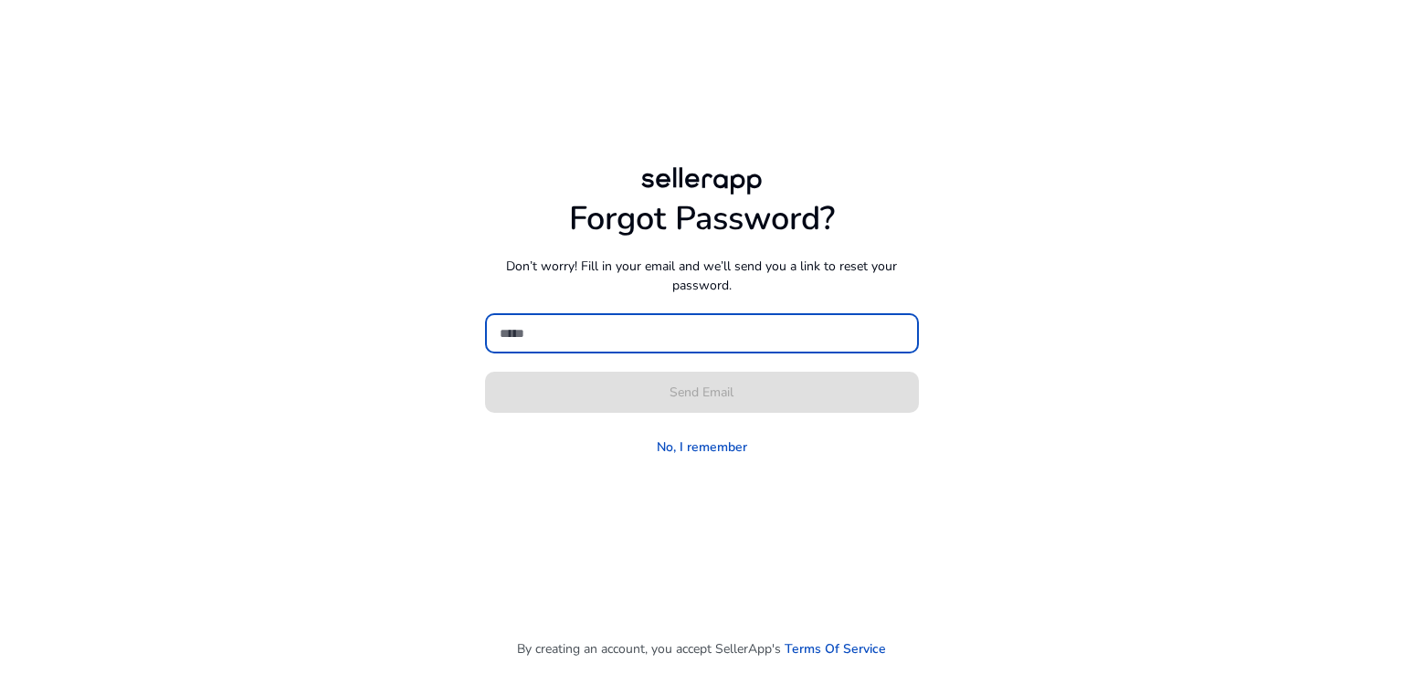
click at [555, 329] on input at bounding box center [702, 333] width 405 height 20
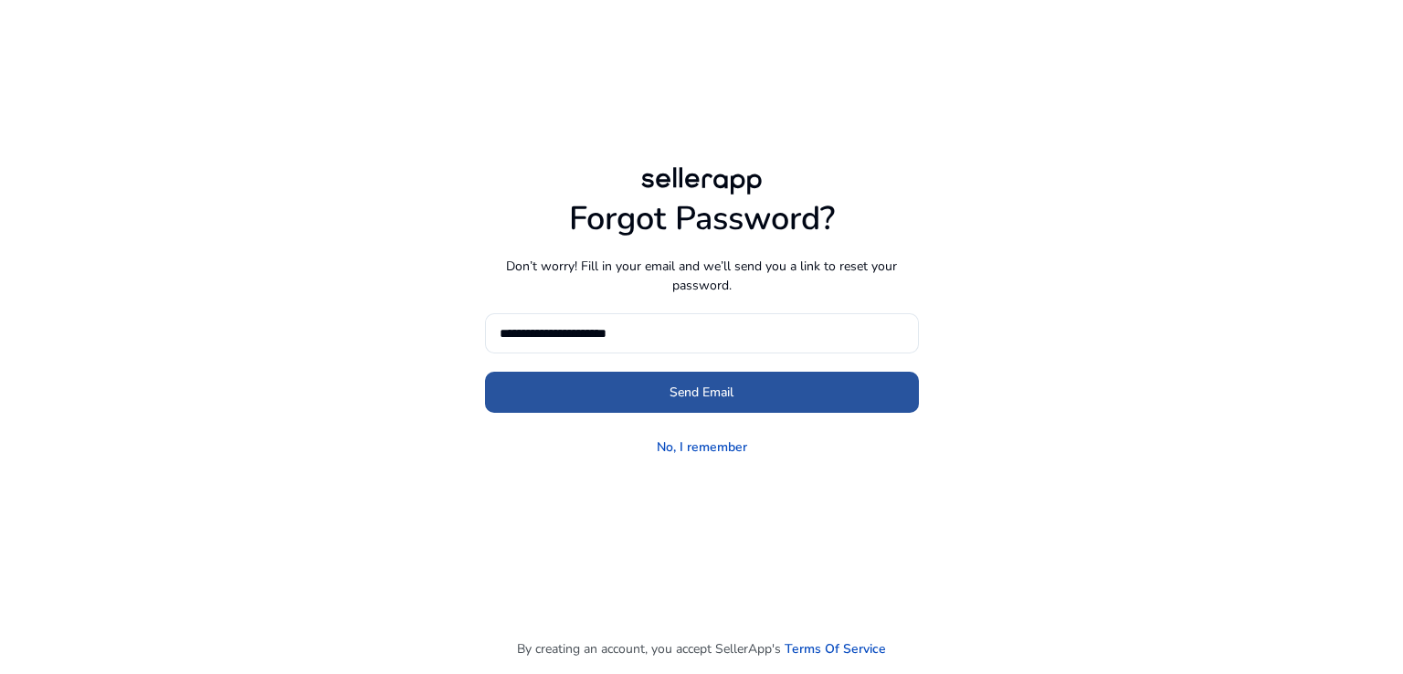
click at [592, 398] on span at bounding box center [702, 392] width 434 height 44
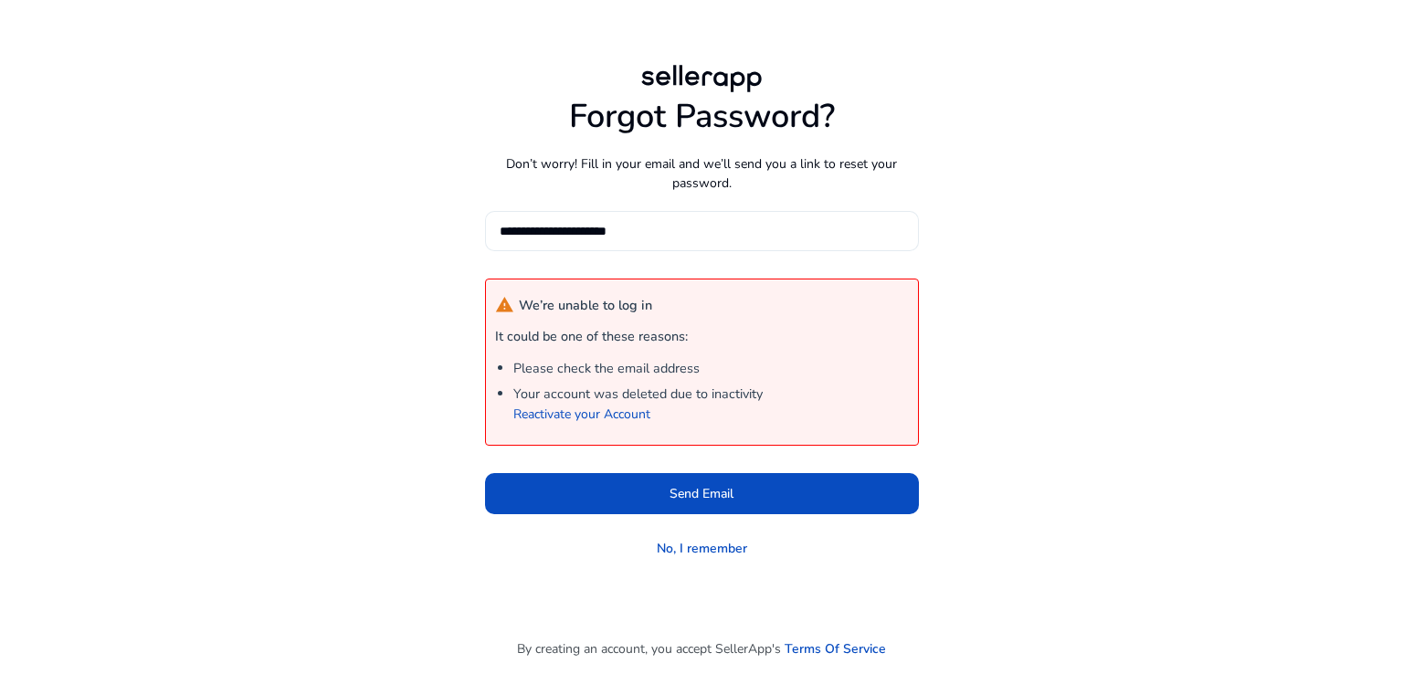
click at [544, 231] on input "**********" at bounding box center [702, 231] width 405 height 20
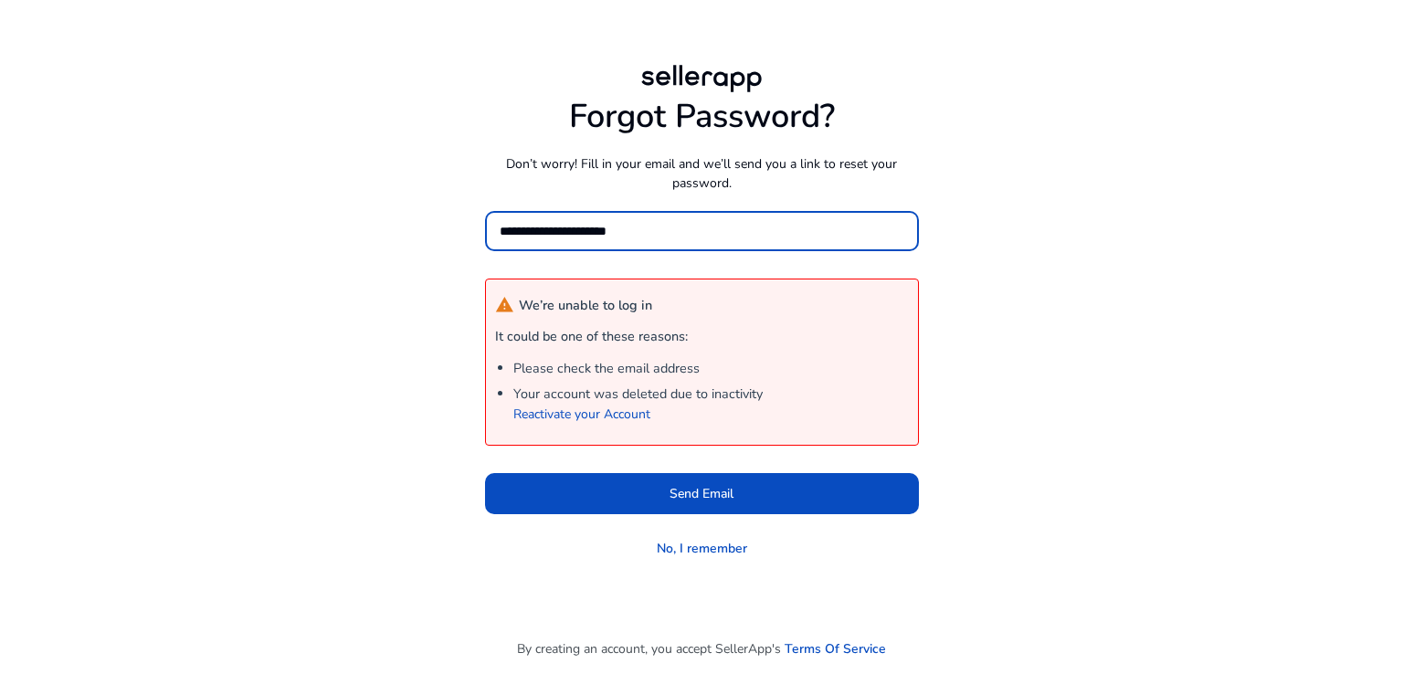
click at [539, 231] on input "**********" at bounding box center [702, 231] width 405 height 20
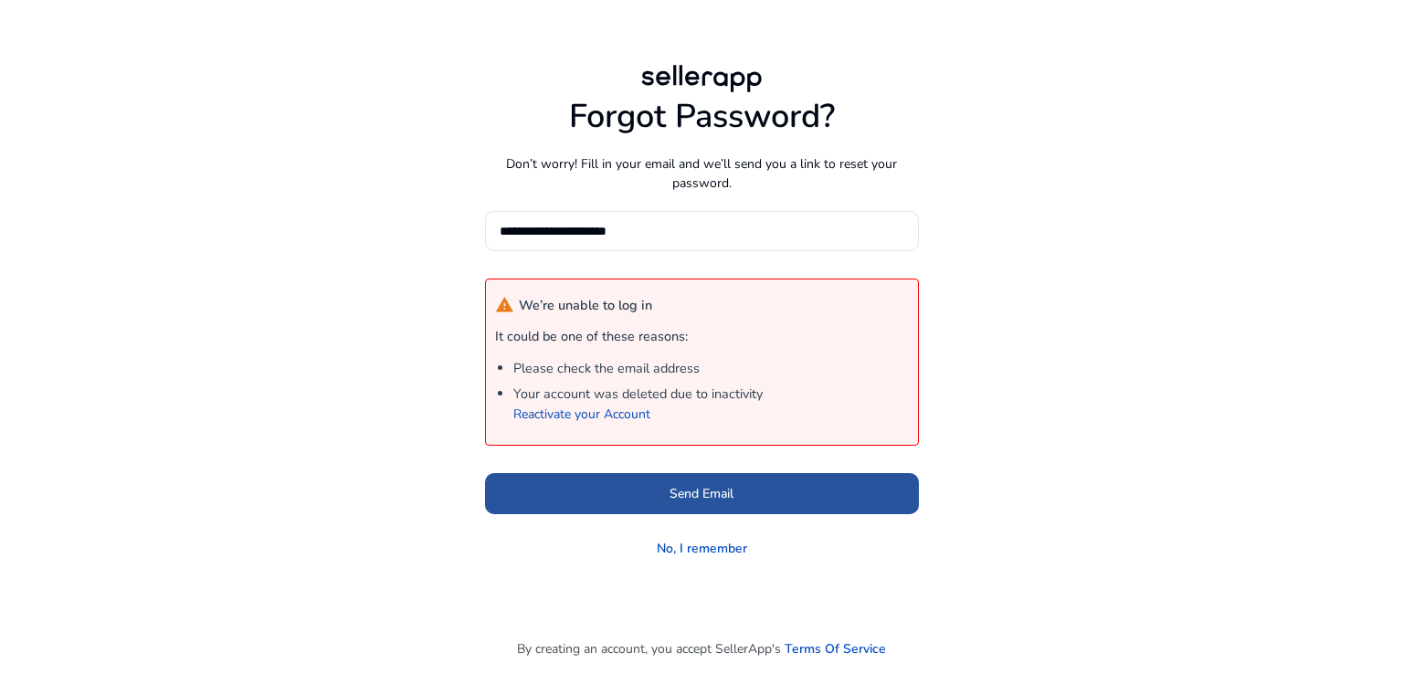
click at [680, 500] on span "Send Email" at bounding box center [702, 493] width 64 height 19
click at [746, 496] on span at bounding box center [702, 494] width 434 height 44
click at [752, 498] on span at bounding box center [702, 494] width 434 height 44
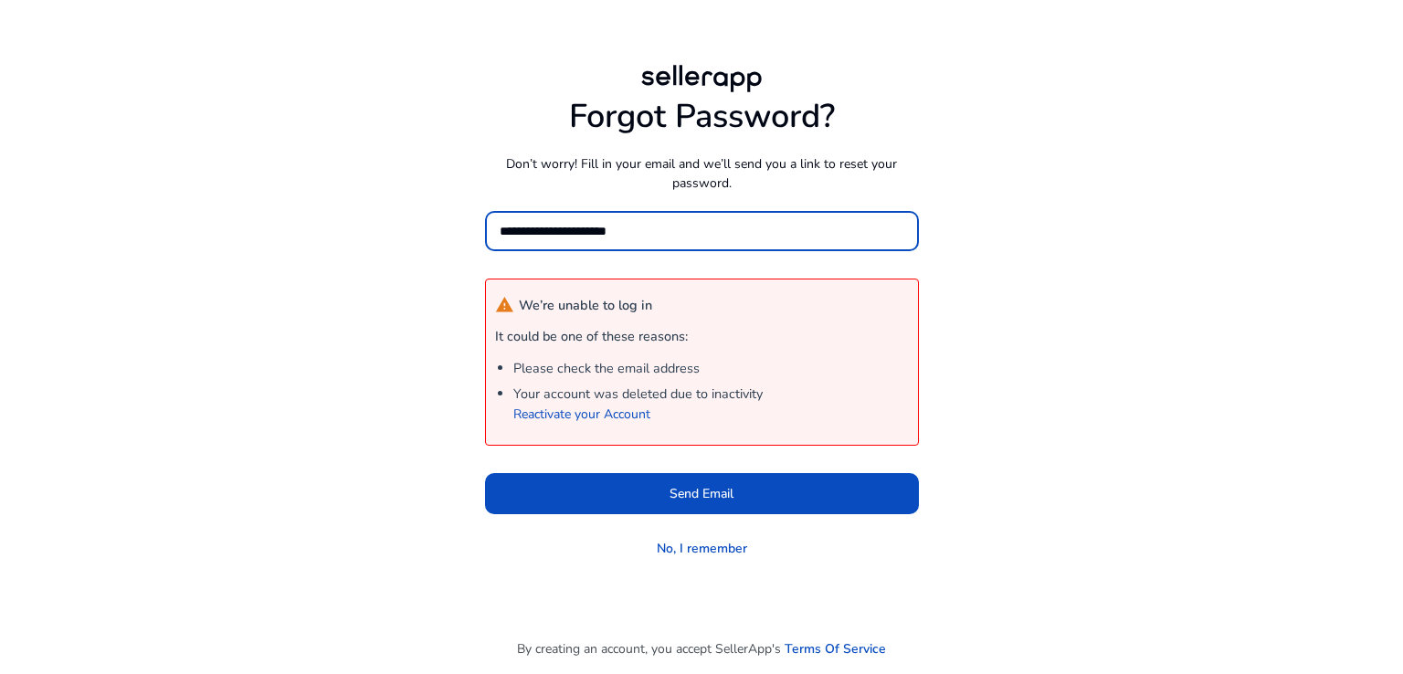
drag, startPoint x: 660, startPoint y: 229, endPoint x: 387, endPoint y: 162, distance: 280.5
click at [387, 162] on div "**********" at bounding box center [701, 311] width 1021 height 503
click at [541, 233] on input "**********" at bounding box center [702, 231] width 405 height 20
click at [763, 224] on input "**********" at bounding box center [702, 231] width 405 height 20
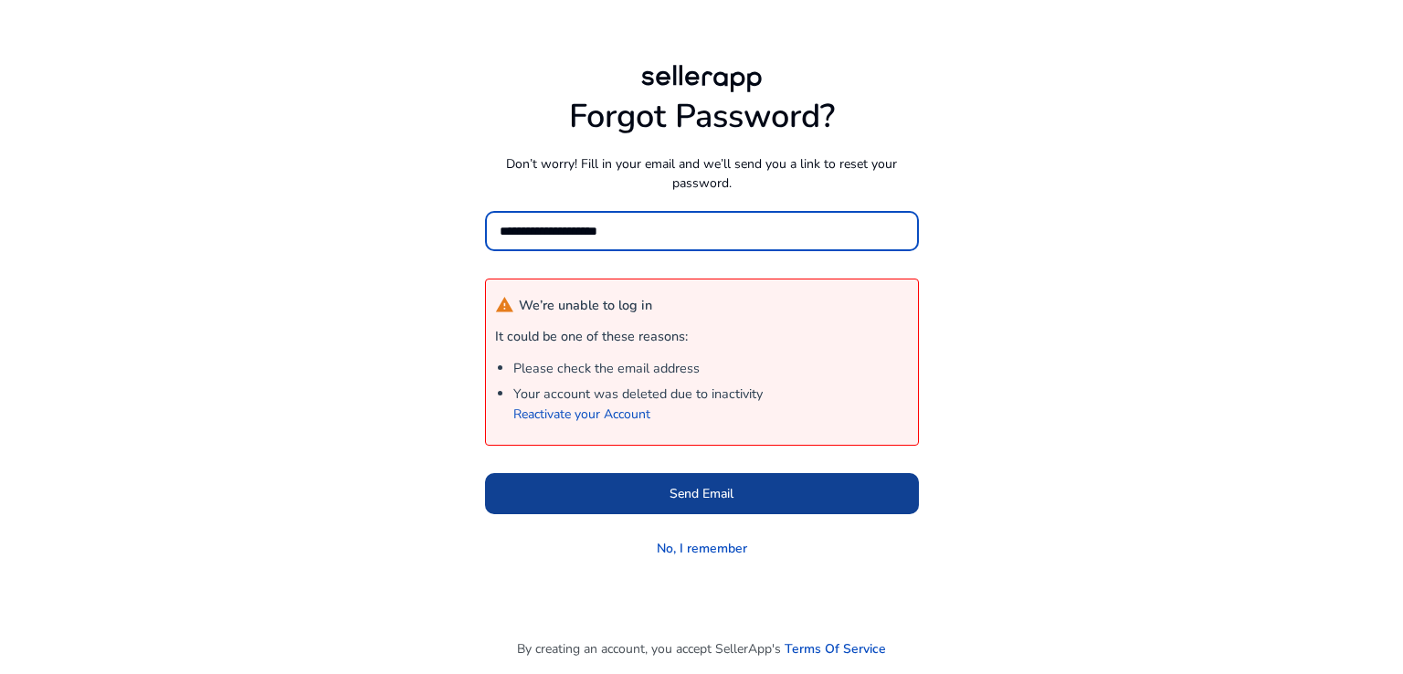
type input "**********"
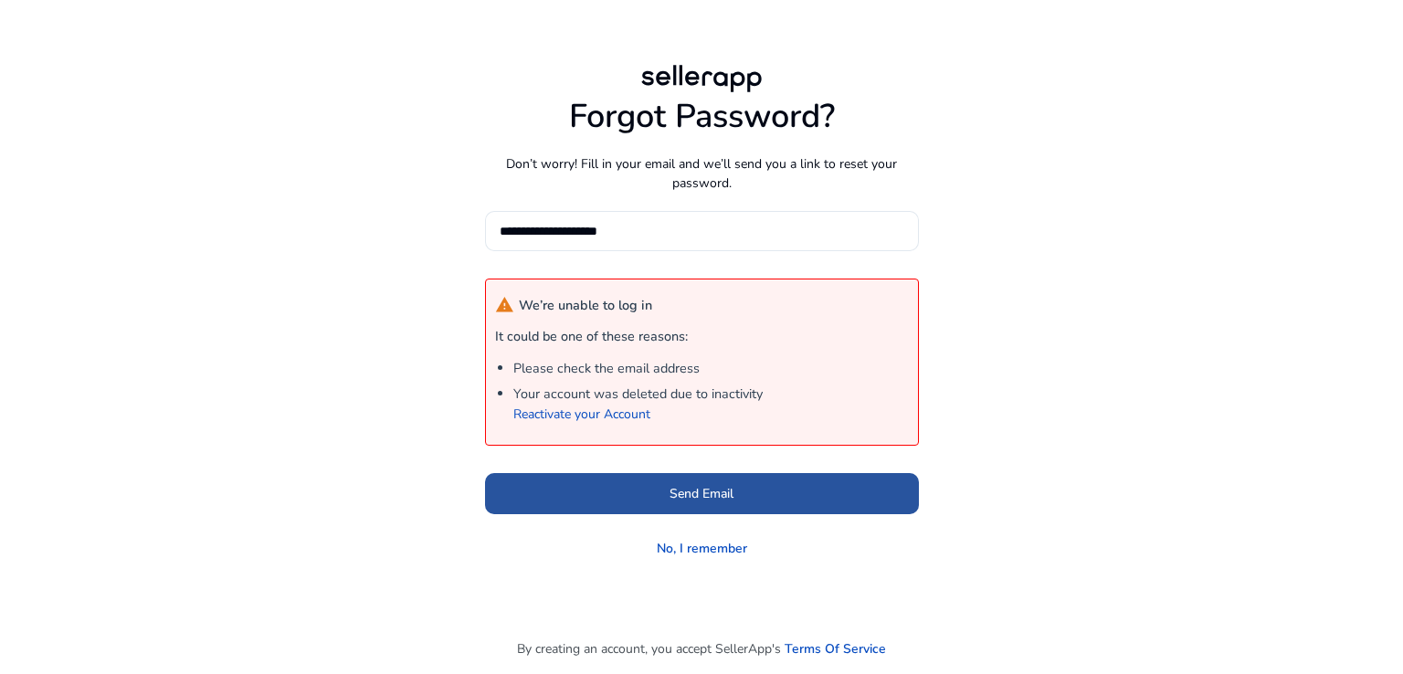
click at [746, 496] on span at bounding box center [702, 494] width 434 height 44
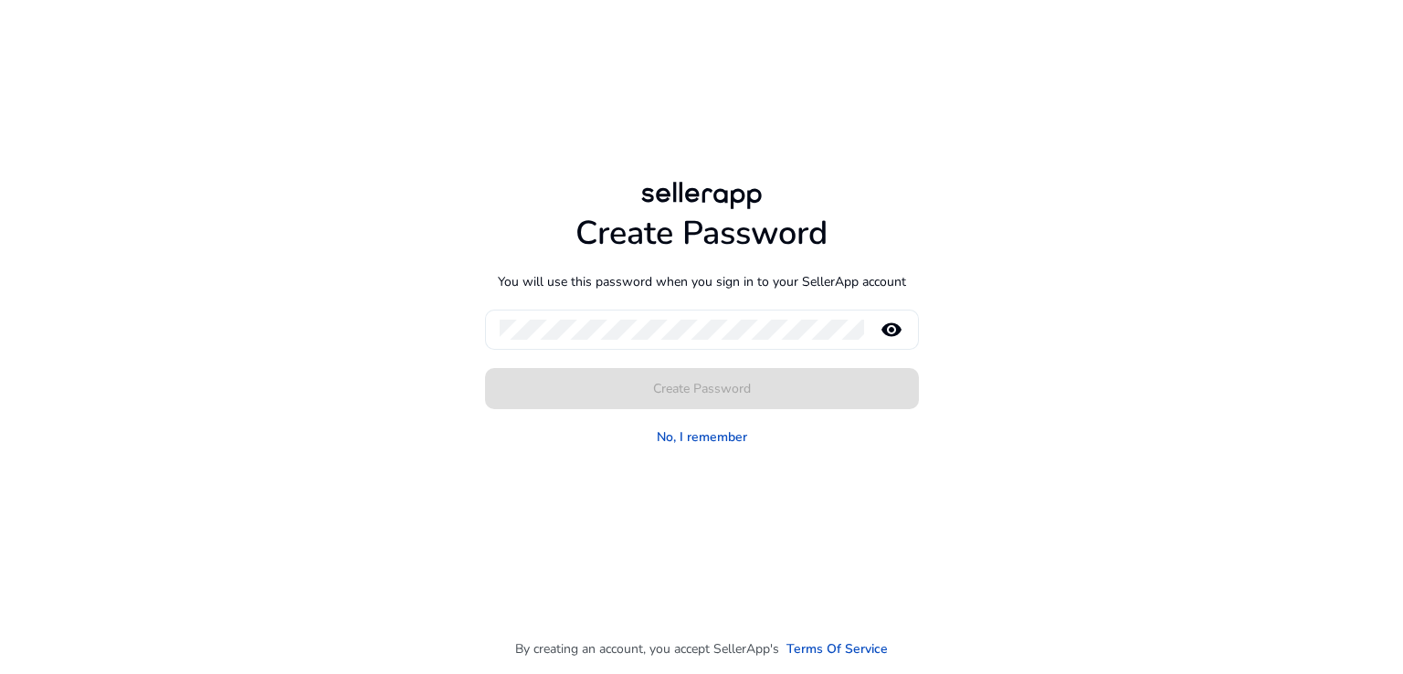
click at [561, 316] on div at bounding box center [682, 330] width 364 height 40
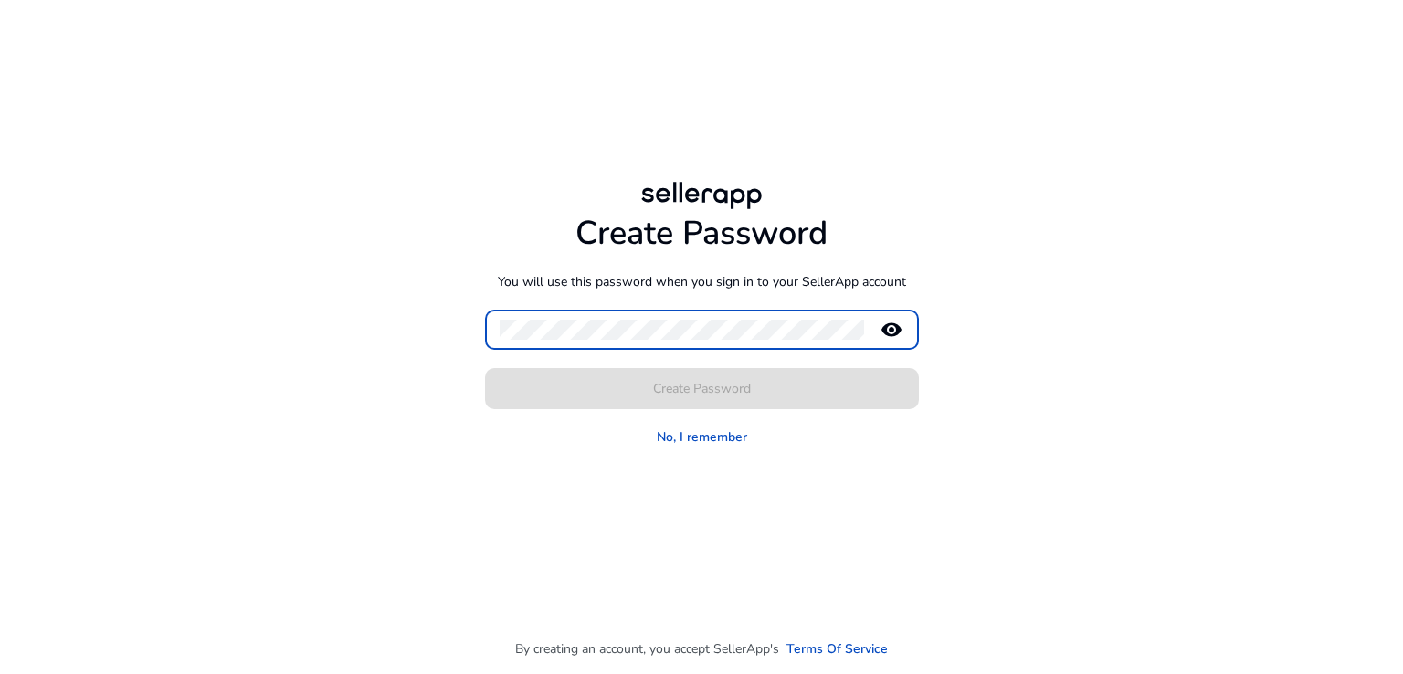
click at [892, 333] on mat-icon "remove_red_eye" at bounding box center [892, 330] width 44 height 22
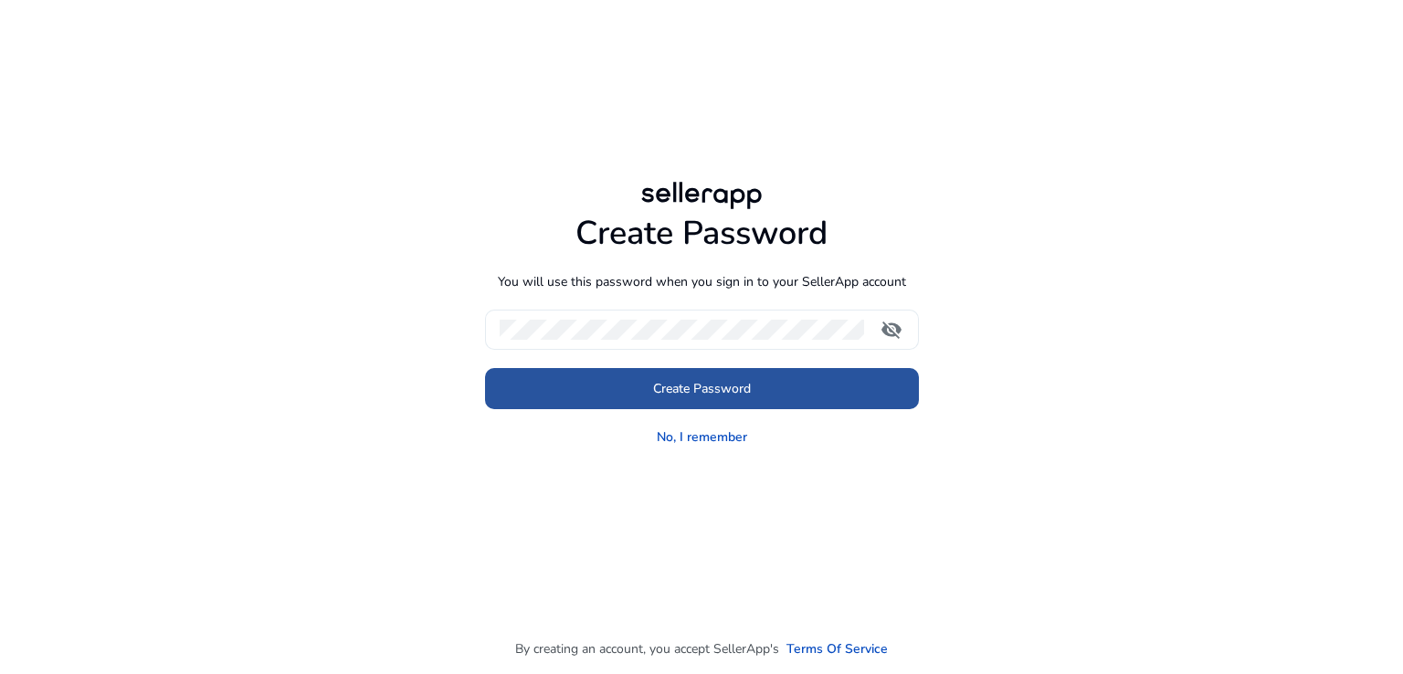
click at [710, 392] on span "Create Password" at bounding box center [702, 388] width 98 height 19
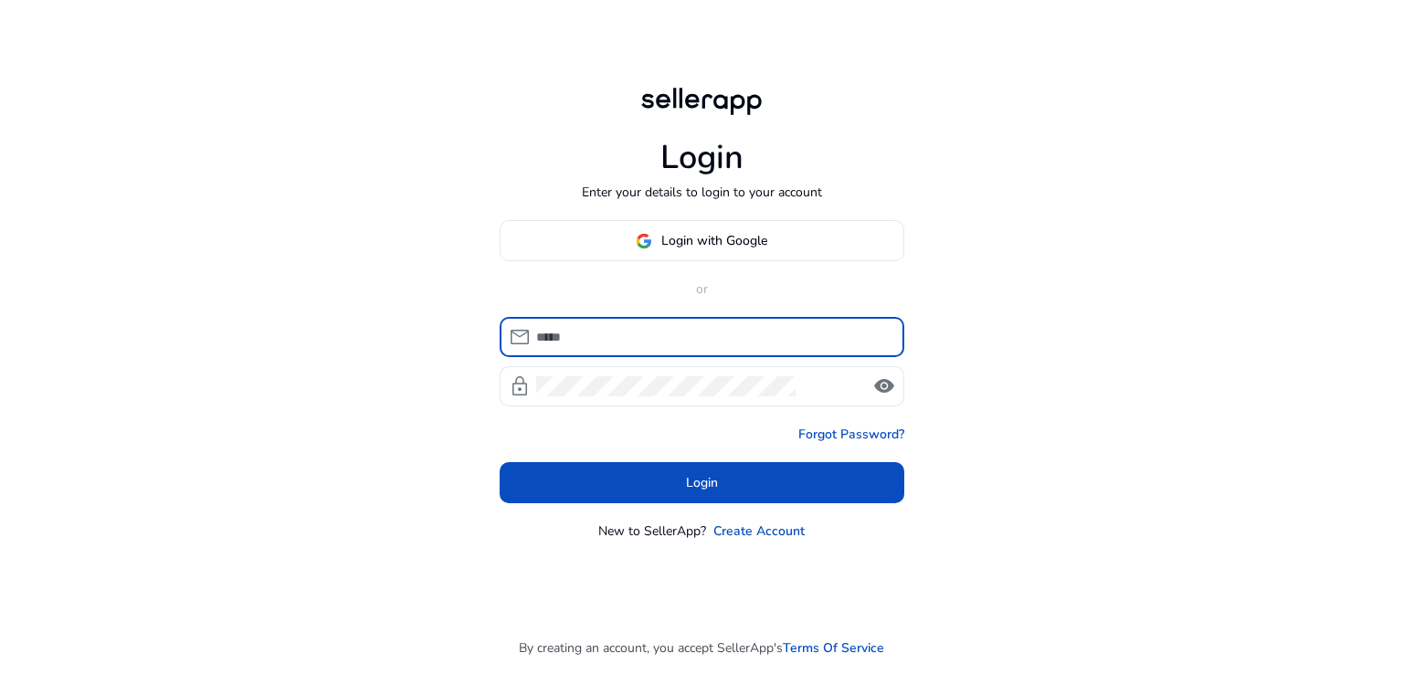
type input "**********"
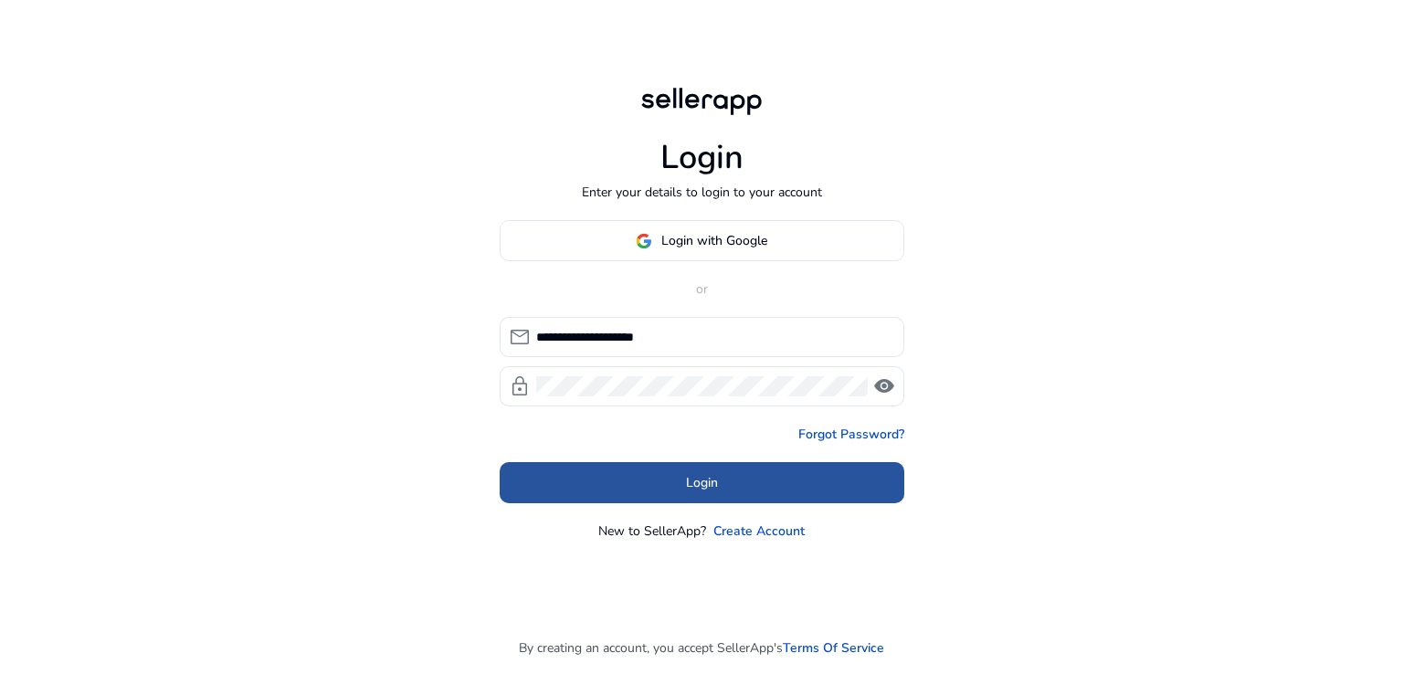
click at [747, 476] on span at bounding box center [702, 483] width 405 height 44
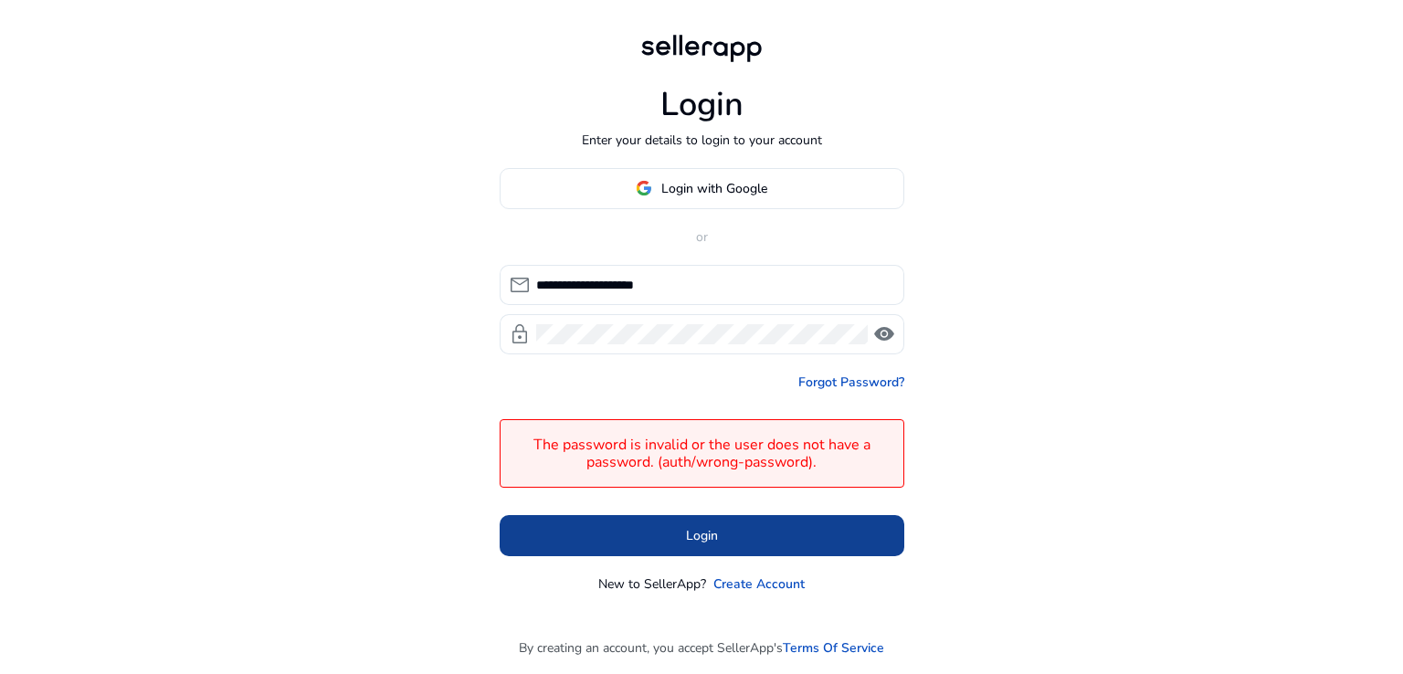
click at [738, 532] on span at bounding box center [702, 535] width 405 height 44
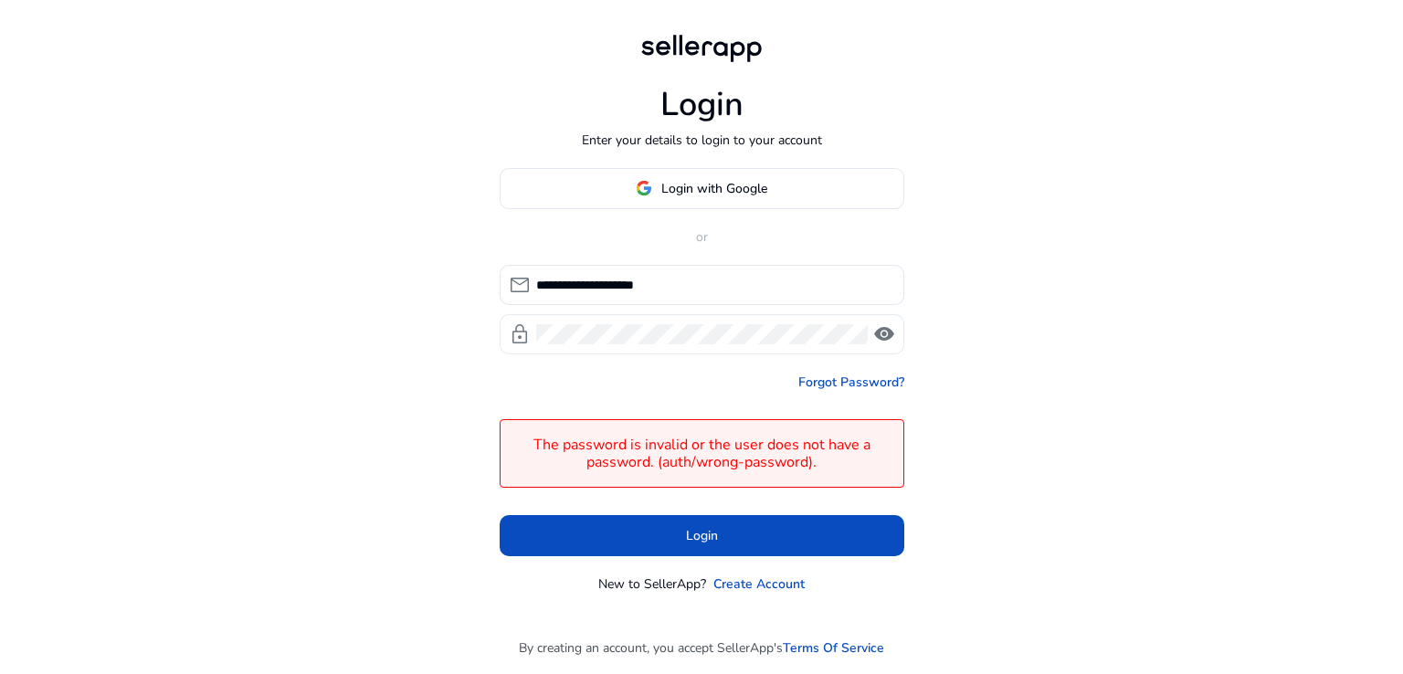
click at [882, 332] on span "visibility" at bounding box center [884, 334] width 22 height 22
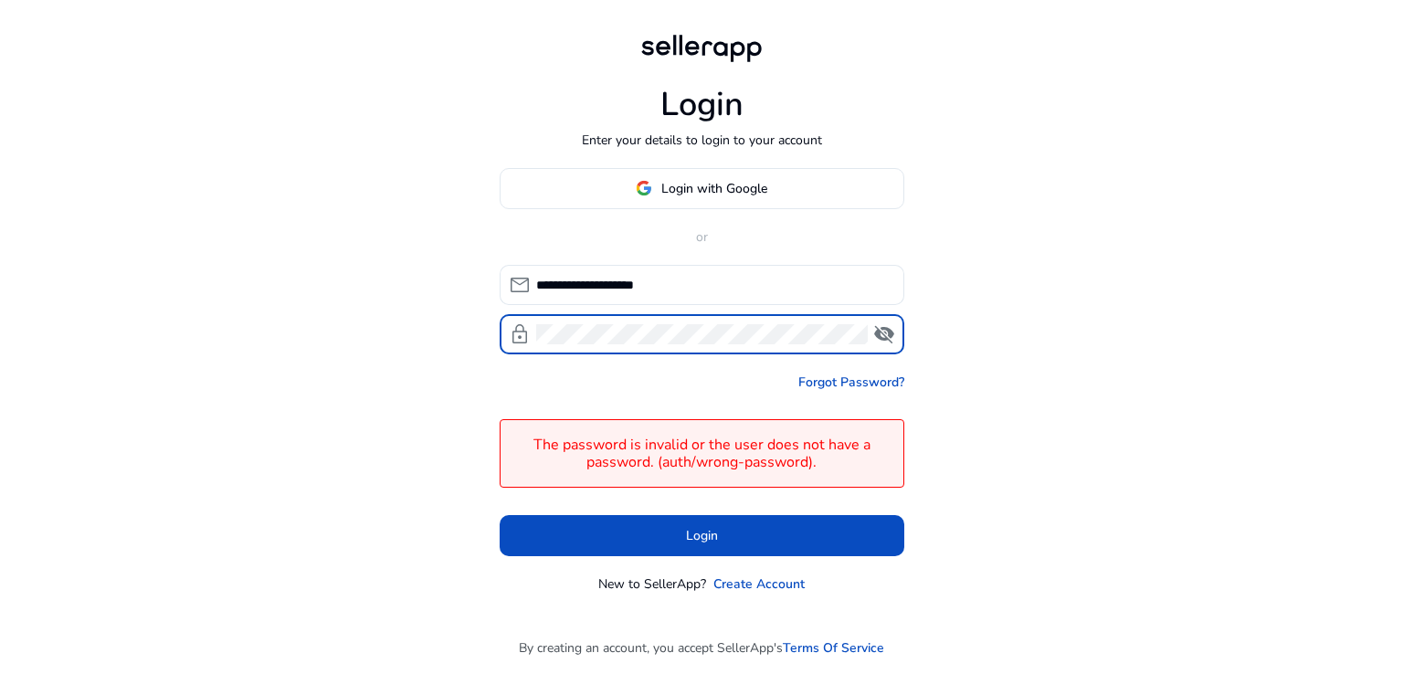
click at [391, 313] on div "**********" at bounding box center [701, 337] width 1403 height 674
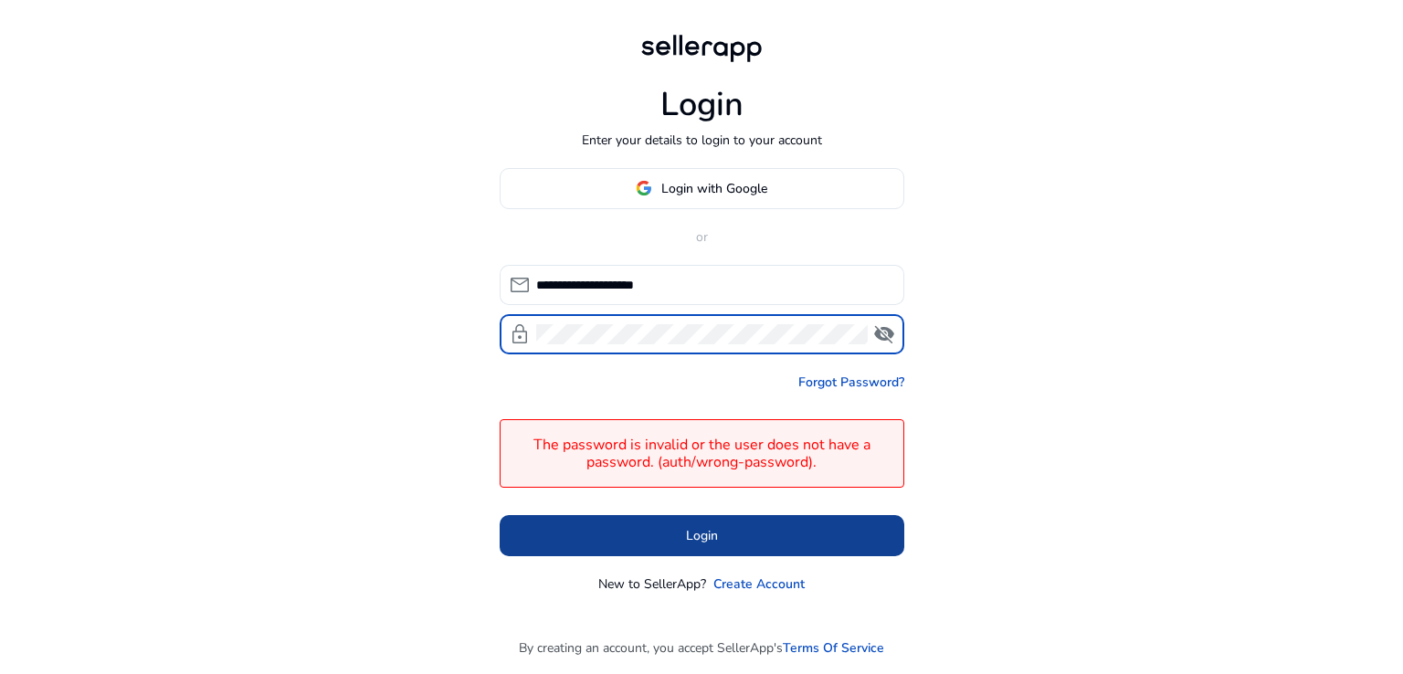
click at [692, 533] on span "Login" at bounding box center [702, 535] width 32 height 19
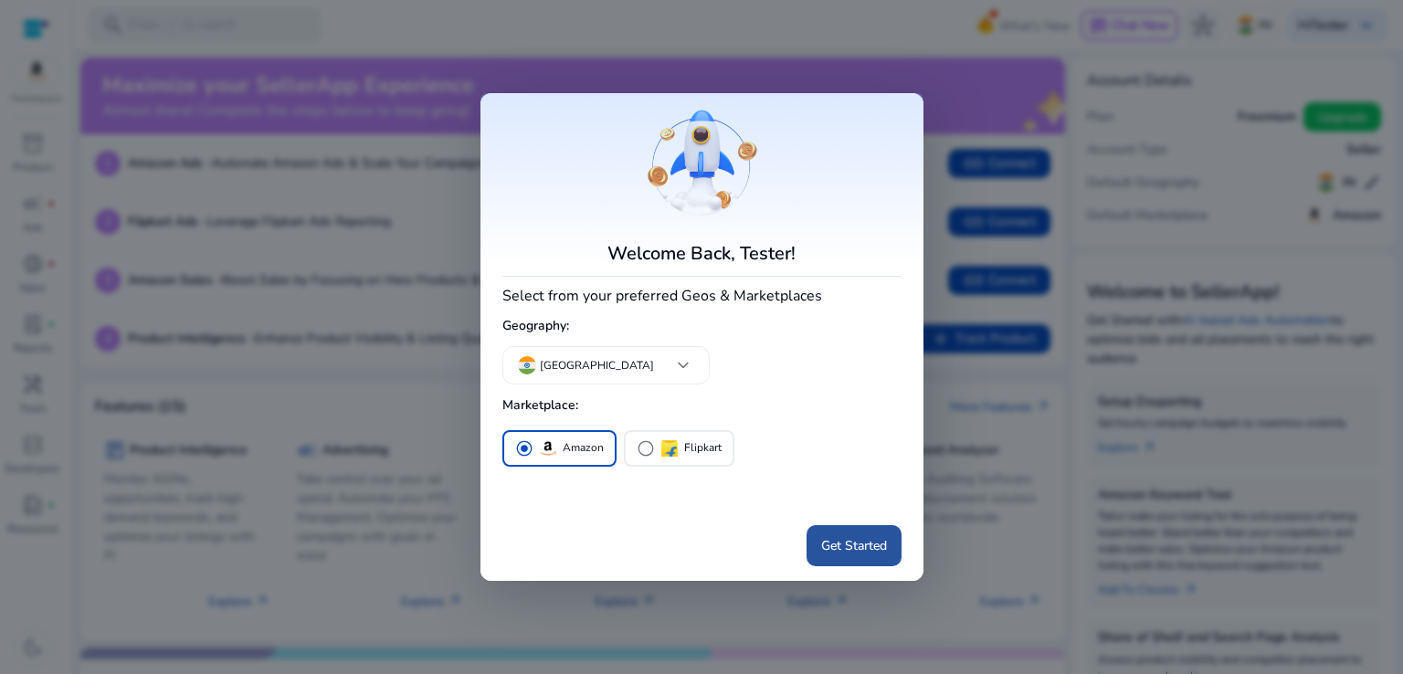
click at [851, 553] on span "Get Started" at bounding box center [854, 545] width 66 height 19
